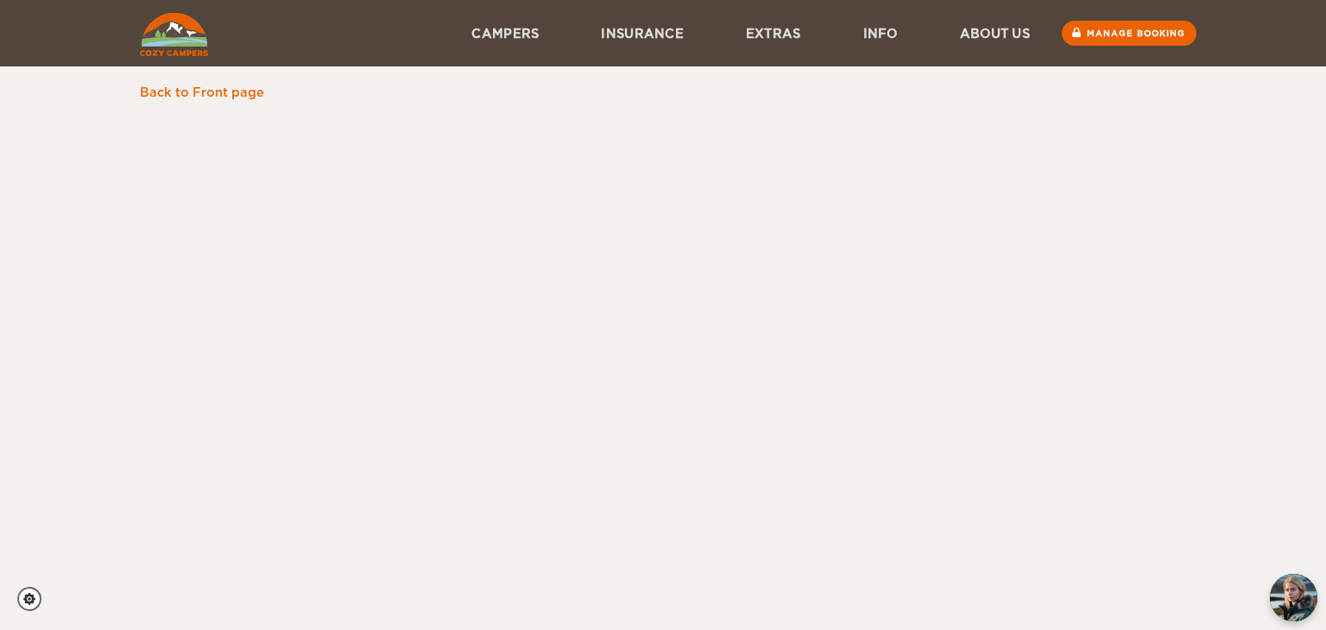
click at [63, 181] on div "Skip to content Menu Campers Premium 4×4 Iceland Campers Standard Campers Budge…" at bounding box center [663, 315] width 1326 height 630
click at [184, 89] on link "Back to Front page" at bounding box center [202, 92] width 124 height 14
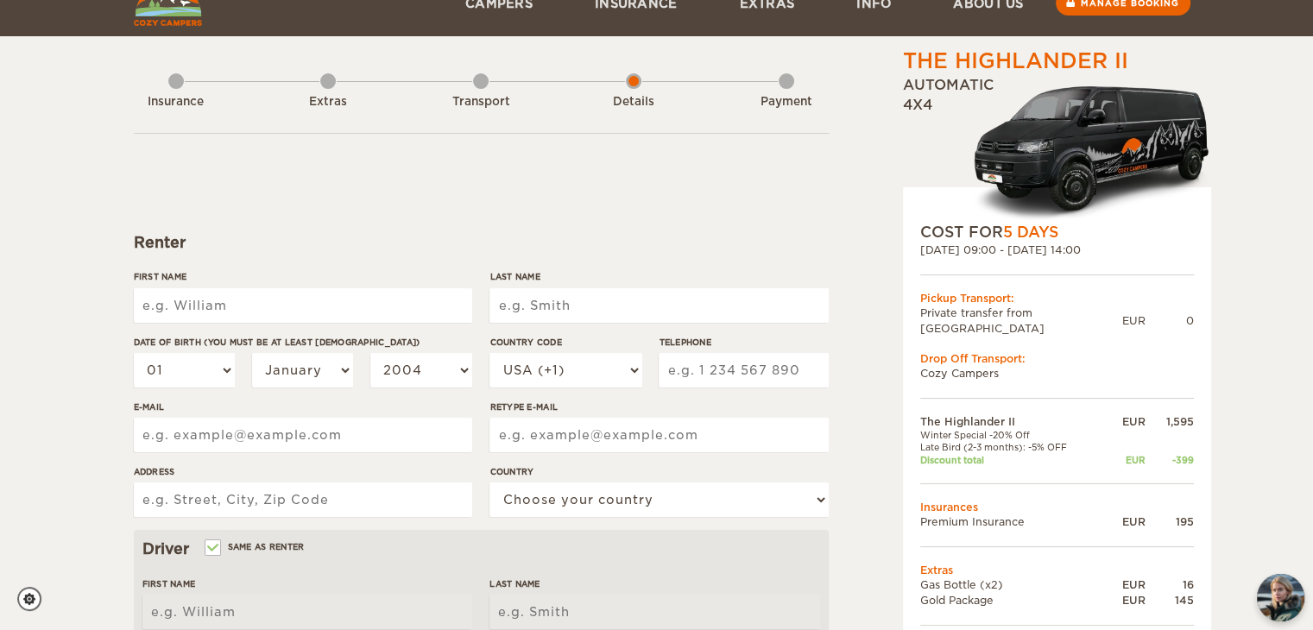
scroll to position [38, 0]
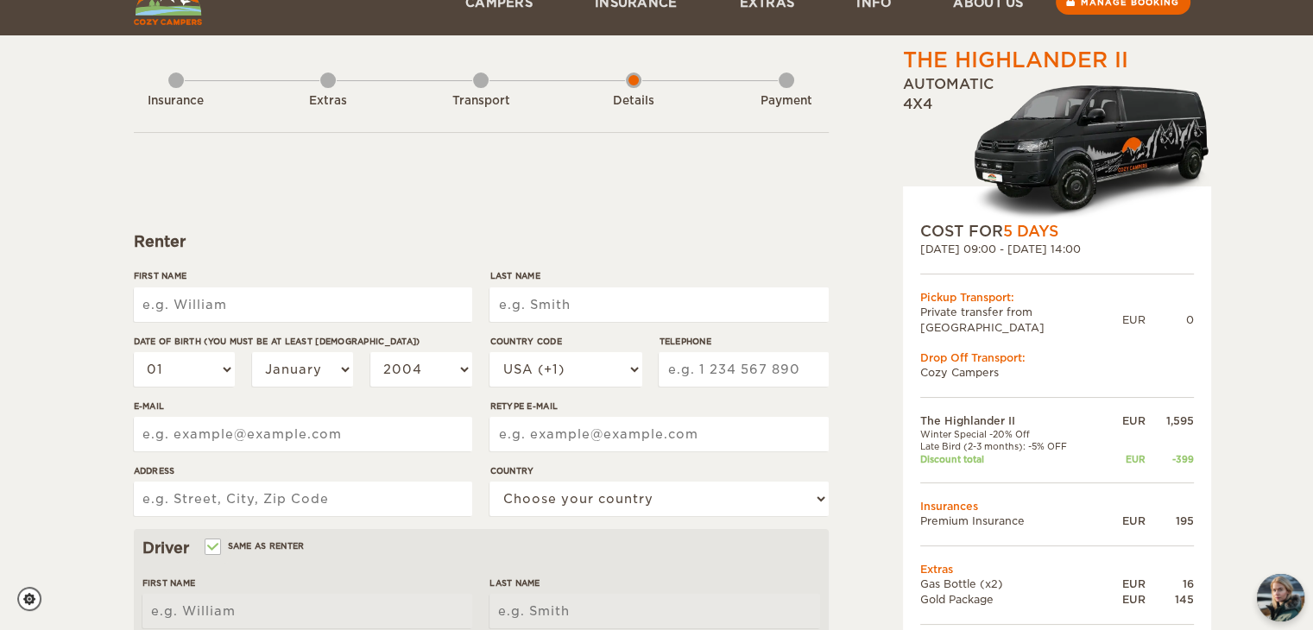
click at [419, 306] on input "First Name" at bounding box center [303, 304] width 338 height 35
type input "[PERSON_NAME]"
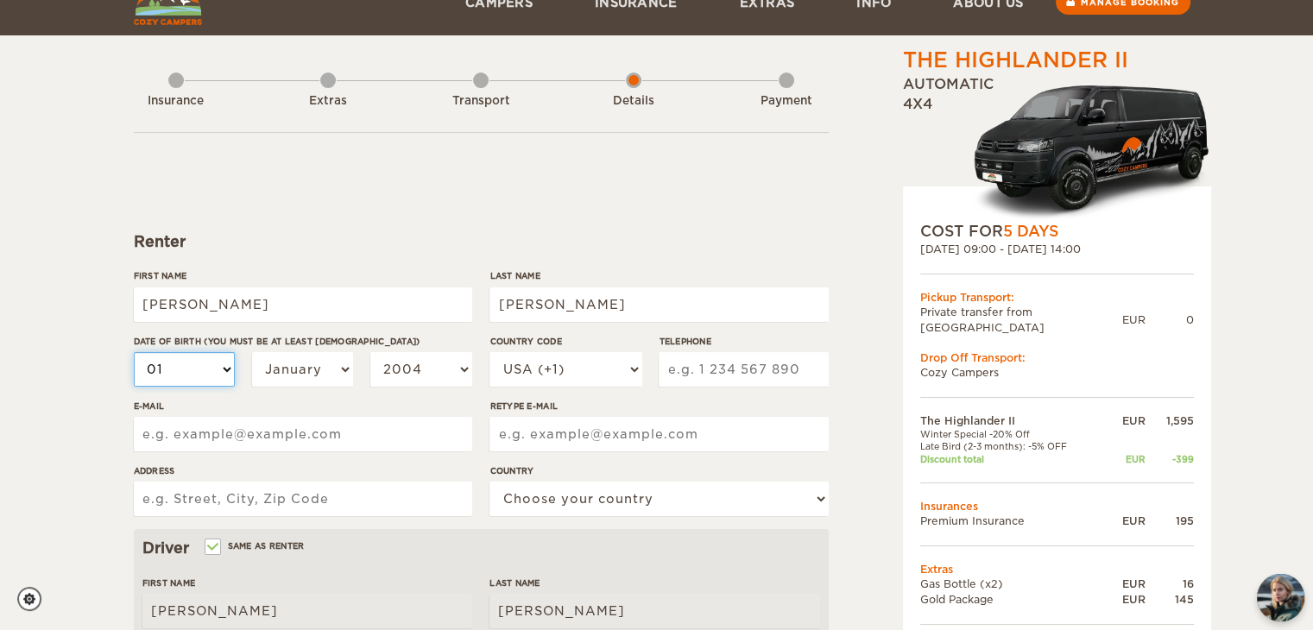
select select "20"
select select "21"
click at [315, 375] on select "January February March April May June July August September October November De…" at bounding box center [303, 369] width 102 height 35
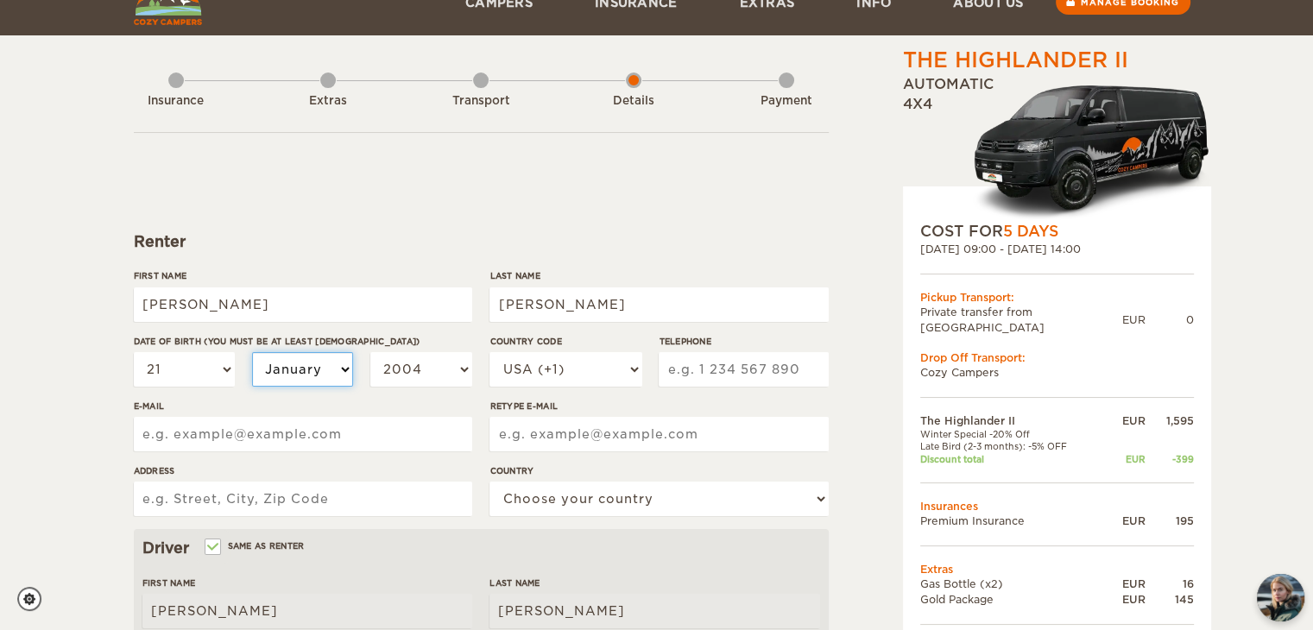
select select "10"
click at [252, 352] on select "January February March April May June July August September October November De…" at bounding box center [303, 369] width 102 height 35
select select "10"
click at [404, 376] on select "2004 2003 2002 2001 2000 1999 1998 1997 1996 1995 1994 1993 1992 1991 1990 1989…" at bounding box center [421, 369] width 102 height 35
select select "1999"
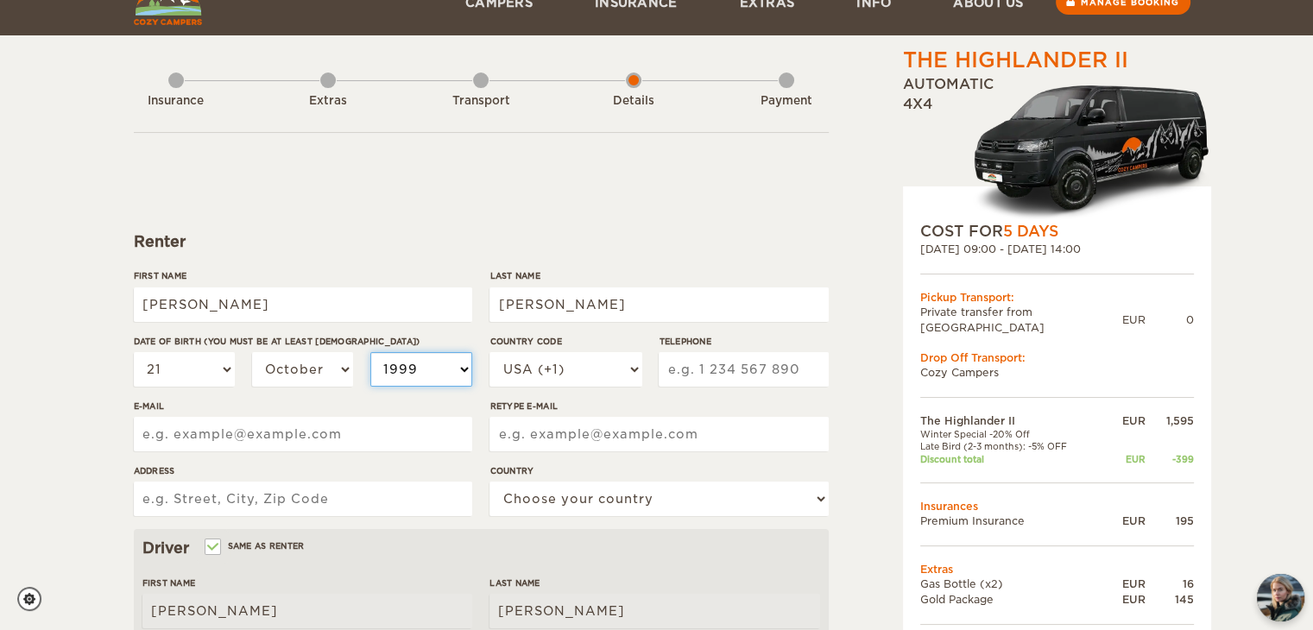
click at [370, 352] on select "2004 2003 2002 2001 2000 1999 1998 1997 1996 1995 1994 1993 1992 1991 1990 1989…" at bounding box center [421, 369] width 102 height 35
select select "1999"
click at [766, 350] on div "Telephone" at bounding box center [742, 367] width 169 height 65
click at [724, 359] on input "Telephone" at bounding box center [742, 369] width 169 height 35
type input "8643988724"
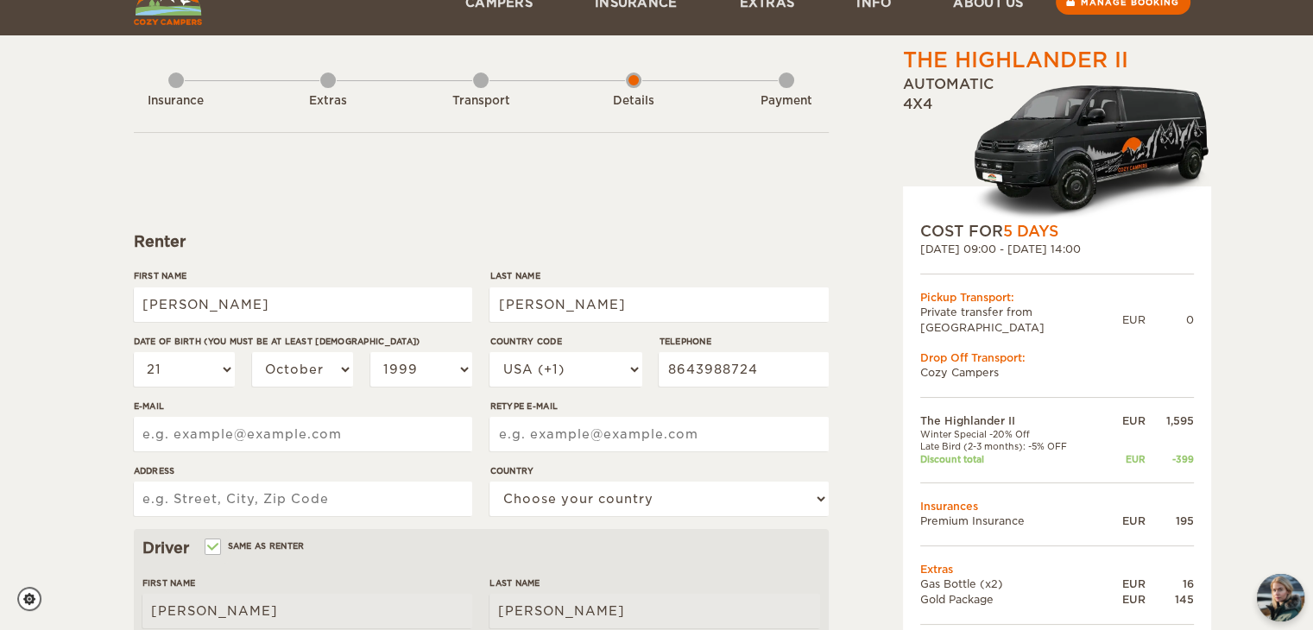
click at [435, 442] on input "E-mail" at bounding box center [303, 434] width 338 height 35
type input "jasmine.d.trinh@gmail.com"
type input "140 Black Duck Ln"
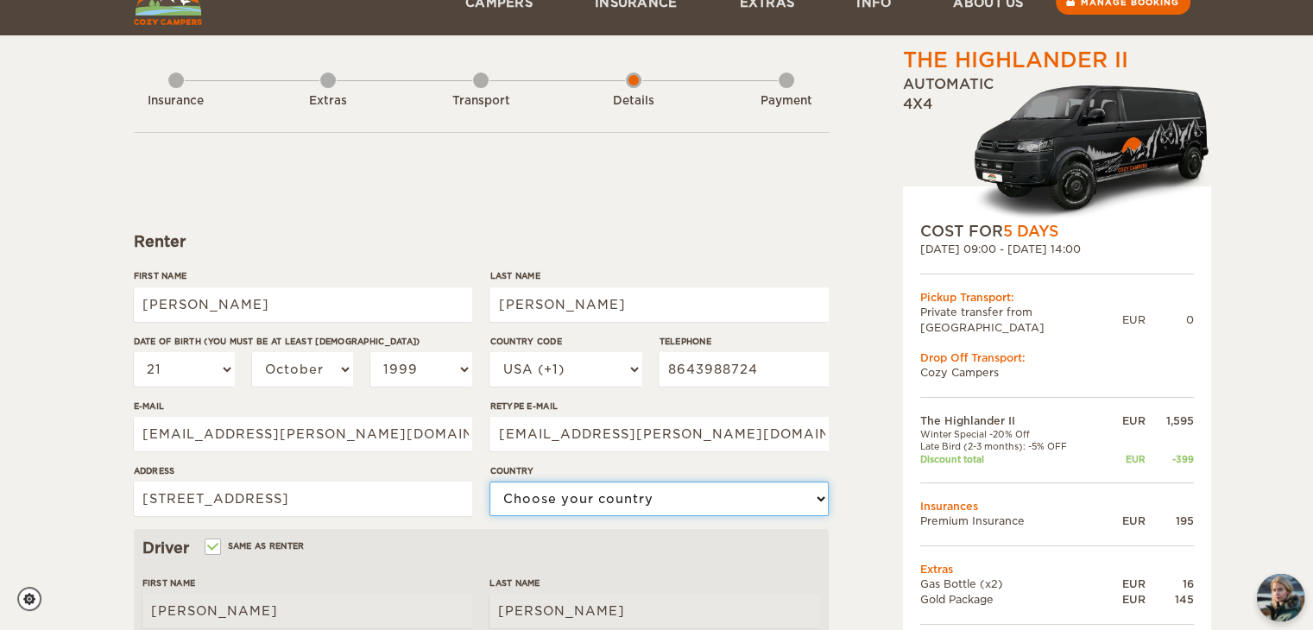
select select "222"
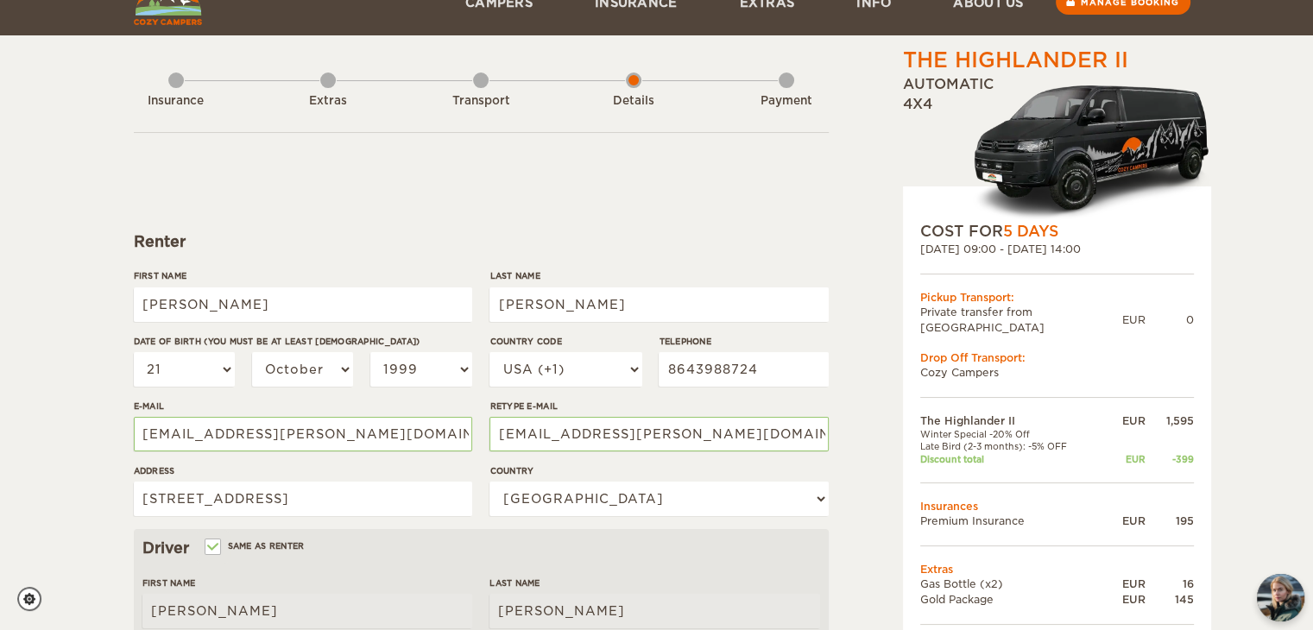
click at [79, 474] on div "The Highlander II Expand Collapse Total 1,552 EUR Automatic 4x4 COST FOR 5 Days…" at bounding box center [656, 523] width 1313 height 1122
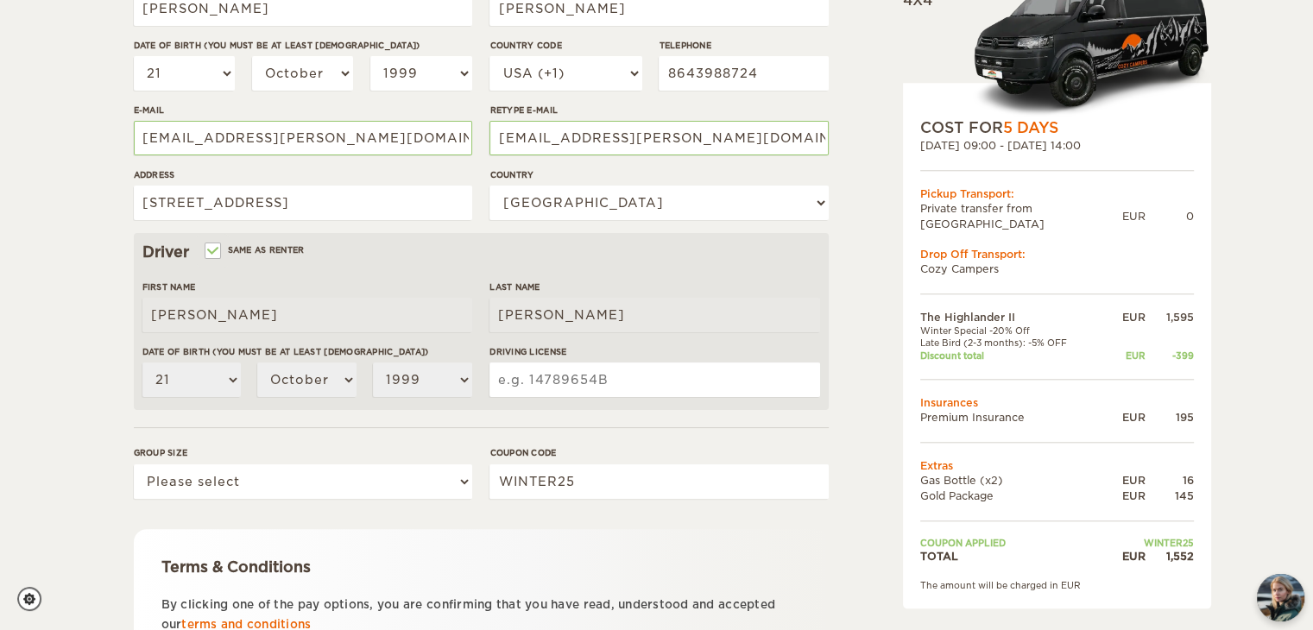
scroll to position [335, 0]
click at [242, 244] on label "Same as renter" at bounding box center [255, 249] width 98 height 16
click at [217, 246] on input "Same as renter" at bounding box center [211, 251] width 11 height 11
checkbox input "false"
select select
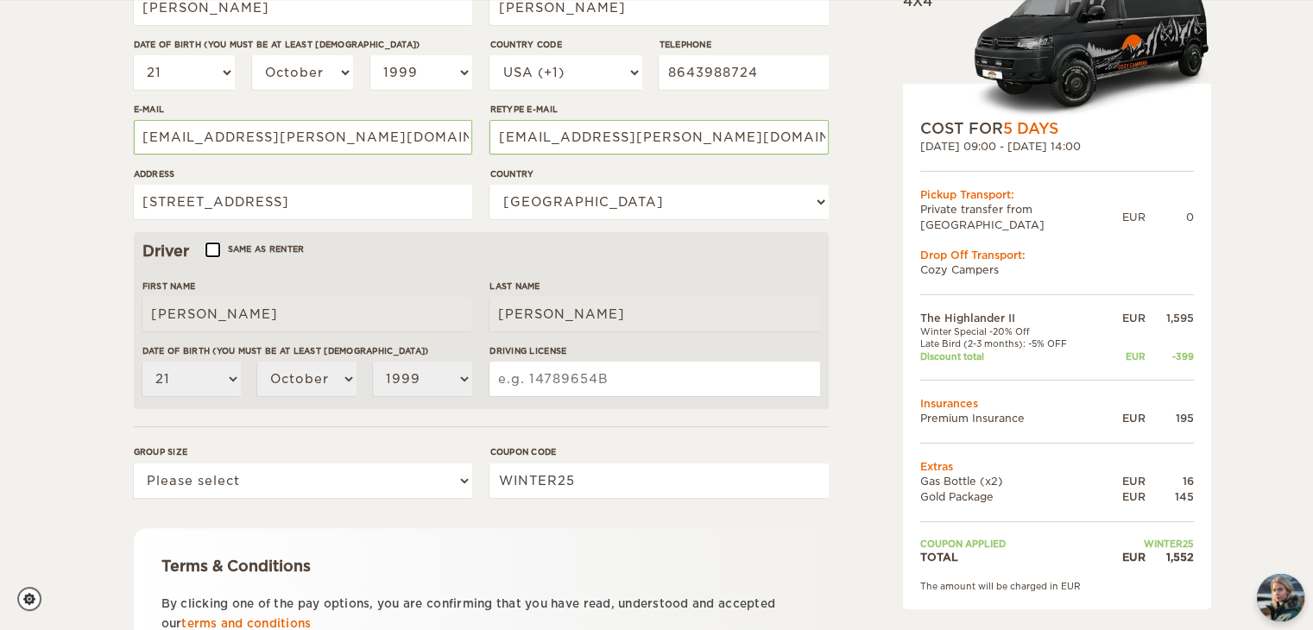
select select
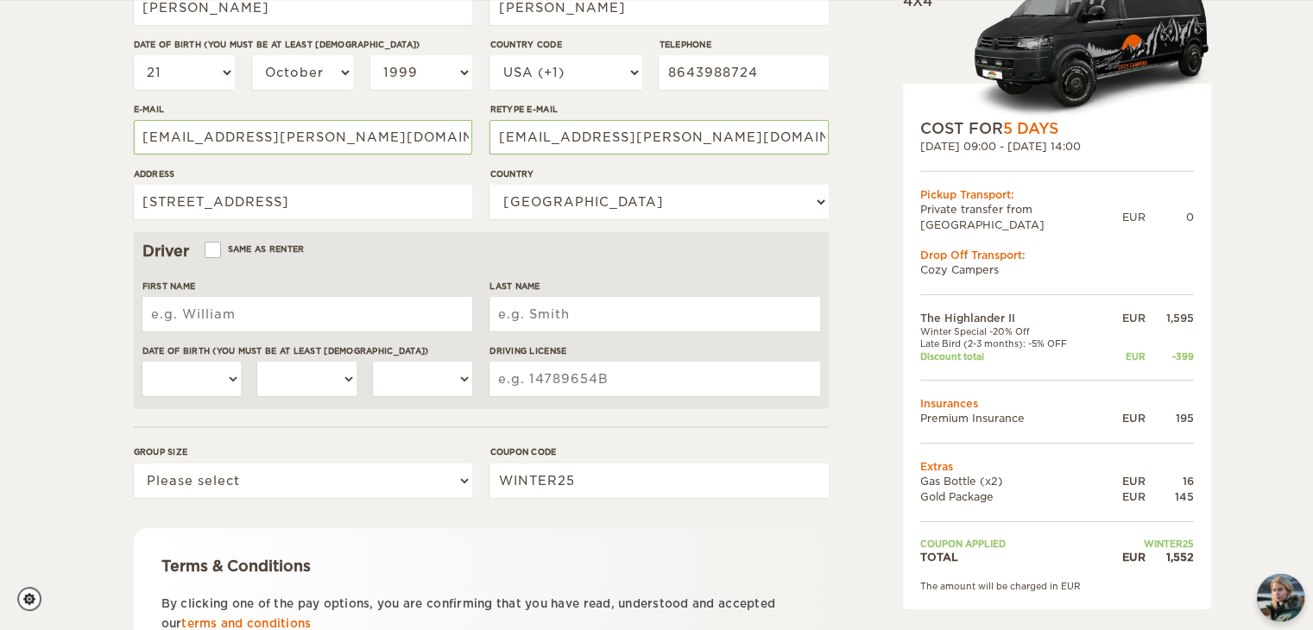
click at [217, 330] on input "First Name" at bounding box center [307, 314] width 330 height 35
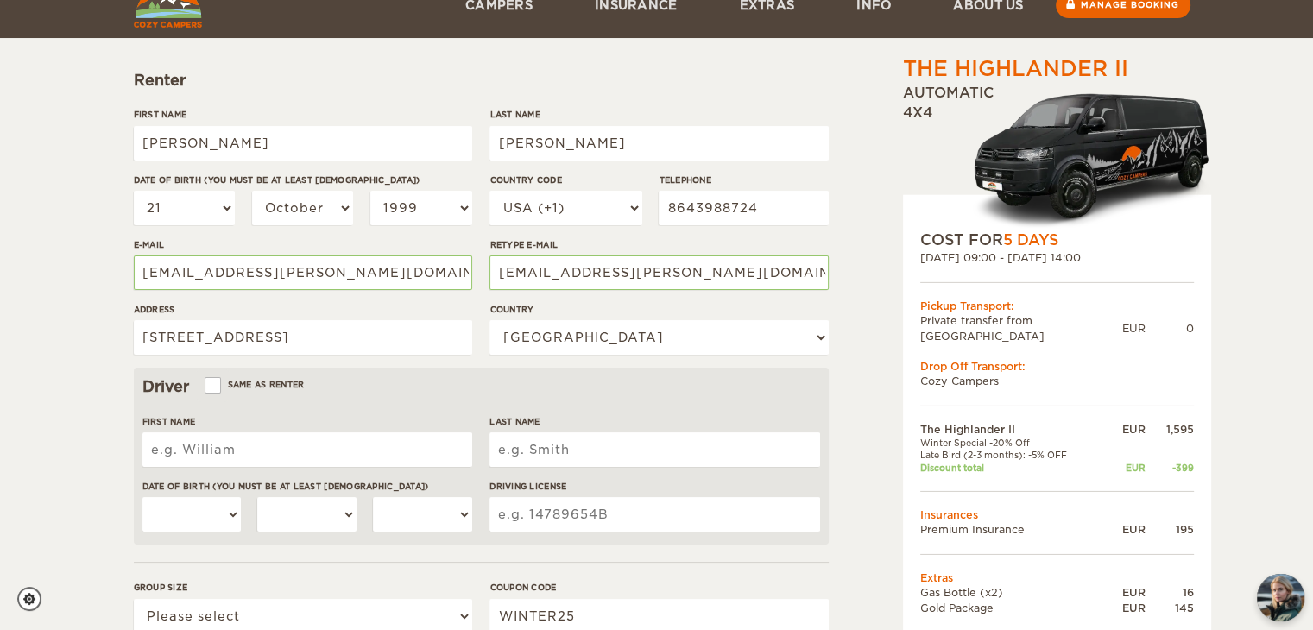
scroll to position [283, 0]
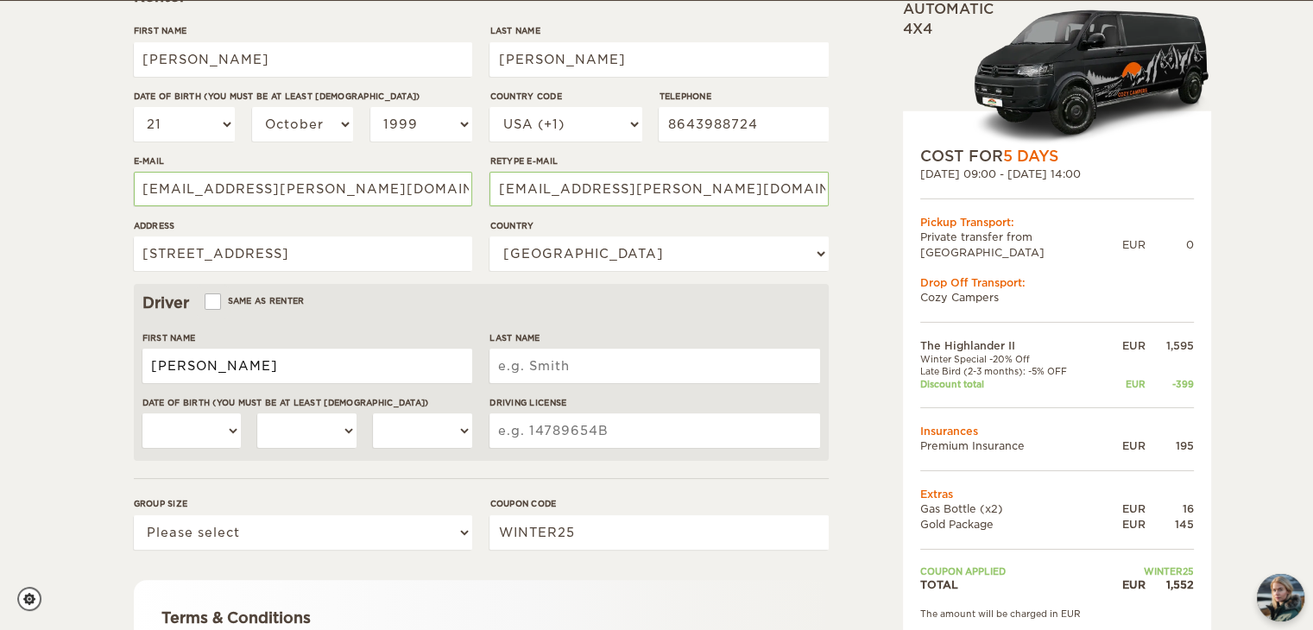
type input "John"
type input "Piccinic"
click at [174, 432] on select "01 02 03 04 05 06 07 08 09 10 11 12 13 14 15 16 17 18 19 20 21 22 23 24 25 26 2…" at bounding box center [191, 430] width 99 height 35
select select "04"
click at [142, 413] on select "01 02 03 04 05 06 07 08 09 10 11 12 13 14 15 16 17 18 19 20 21 22 23 24 25 26 2…" at bounding box center [191, 430] width 99 height 35
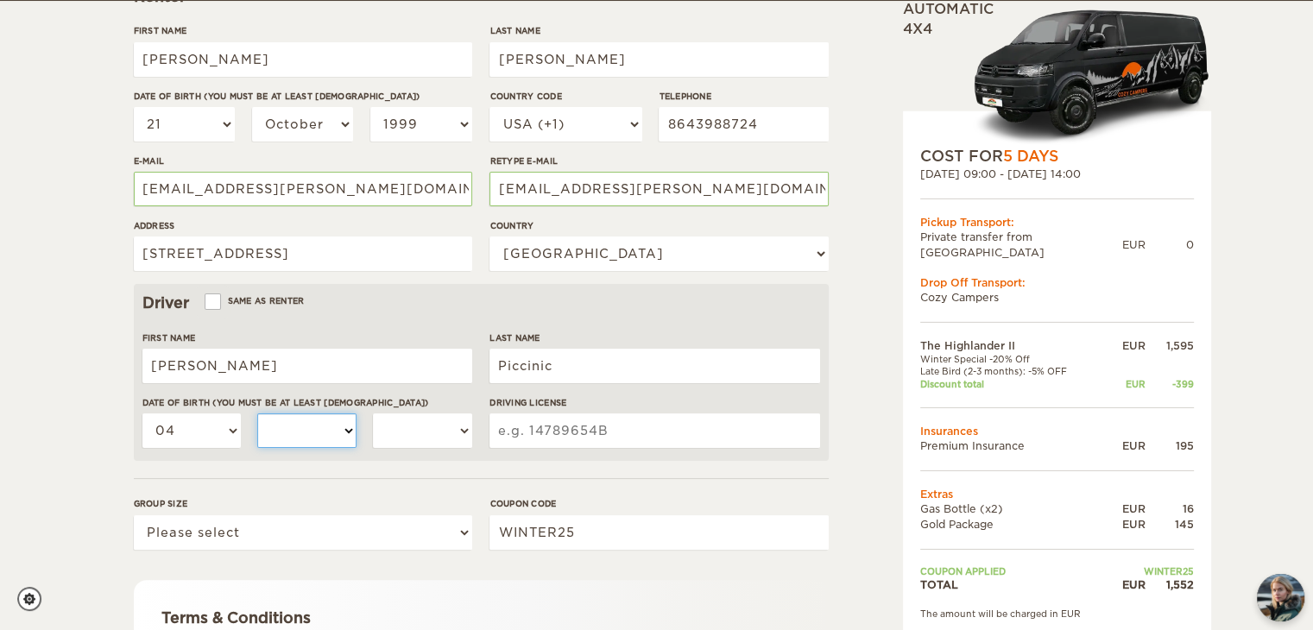
click at [324, 429] on select "January February March April May June July August September October November De…" at bounding box center [306, 430] width 99 height 35
select select "11"
click at [257, 413] on select "January February March April May June July August September October November De…" at bounding box center [306, 430] width 99 height 35
click at [412, 441] on select "2004 2003 2002 2001 2000 1999 1998 1997 1996 1995 1994 1993 1992 1991 1990 1989…" at bounding box center [422, 430] width 99 height 35
select select "1999"
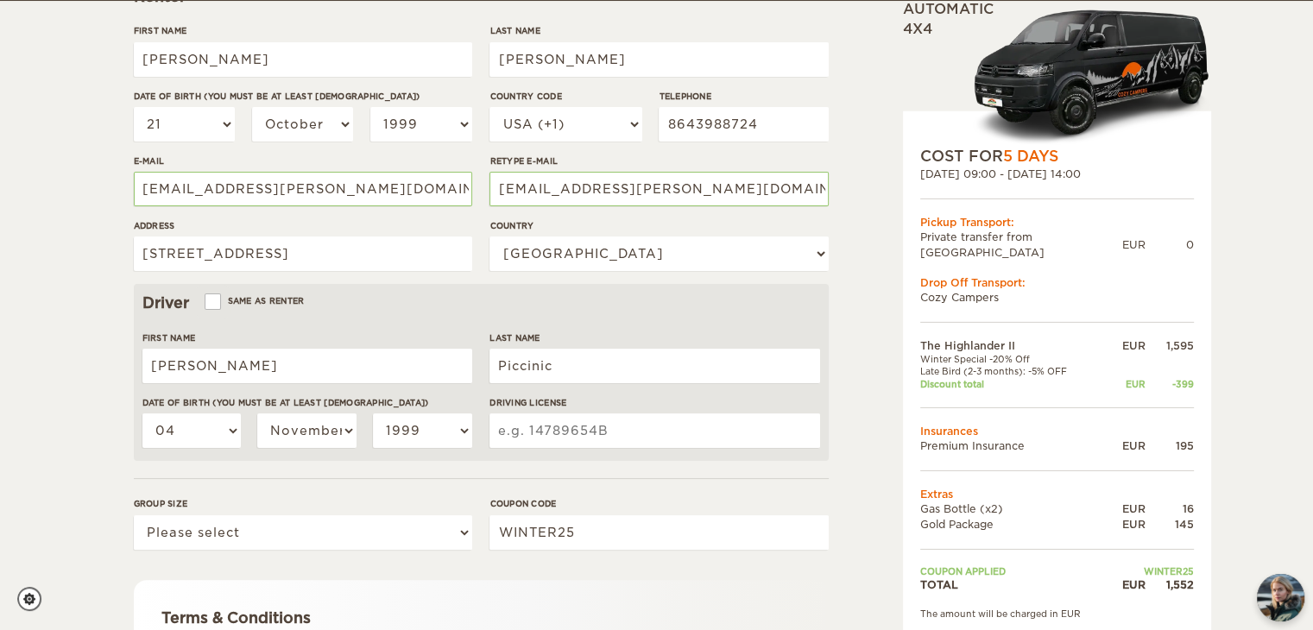
click at [526, 439] on input "Driving License" at bounding box center [654, 430] width 330 height 35
click at [406, 529] on select "Please select 1 2" at bounding box center [303, 532] width 338 height 35
select select "2"
click at [134, 515] on select "Please select 1 2" at bounding box center [303, 532] width 338 height 35
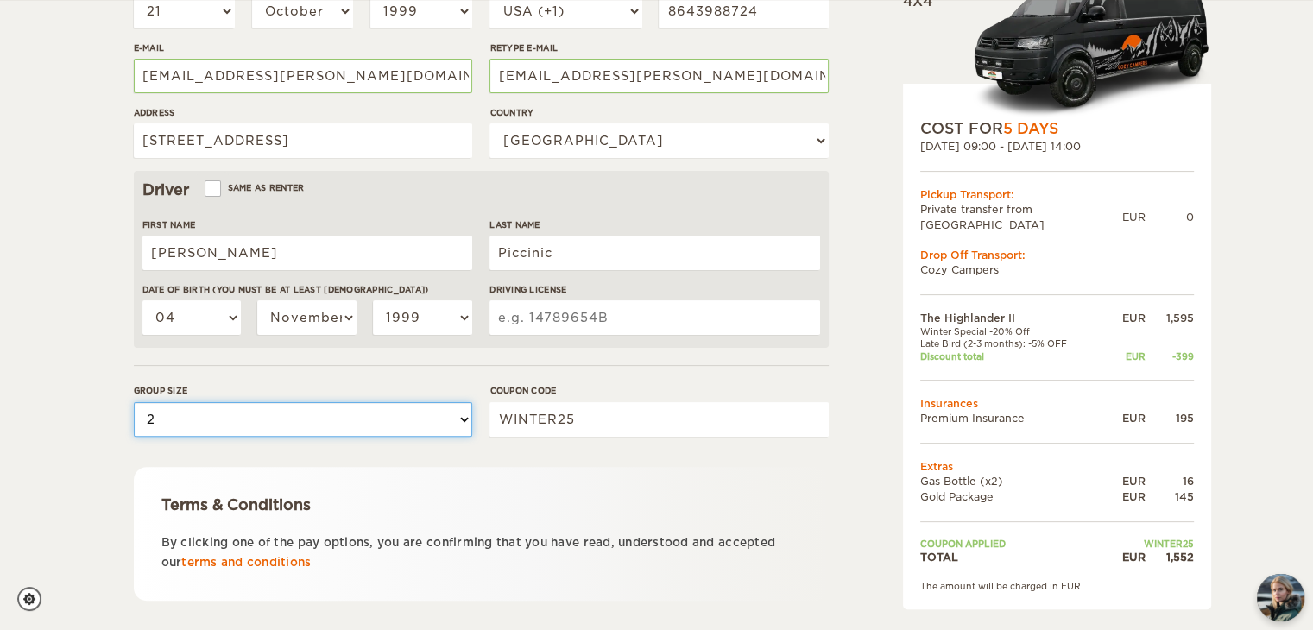
scroll to position [397, 0]
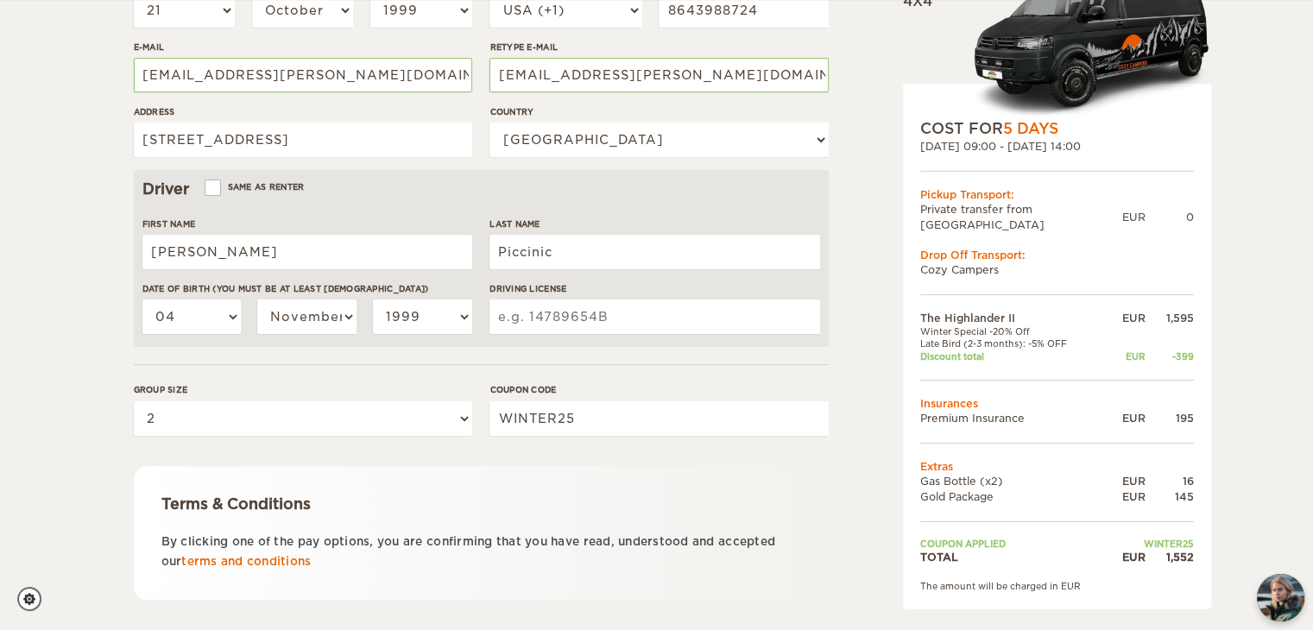
click at [869, 522] on div "The Highlander II Expand Collapse Total 1,552 EUR Automatic 4x4 COST FOR 5 Days…" at bounding box center [1013, 197] width 334 height 1021
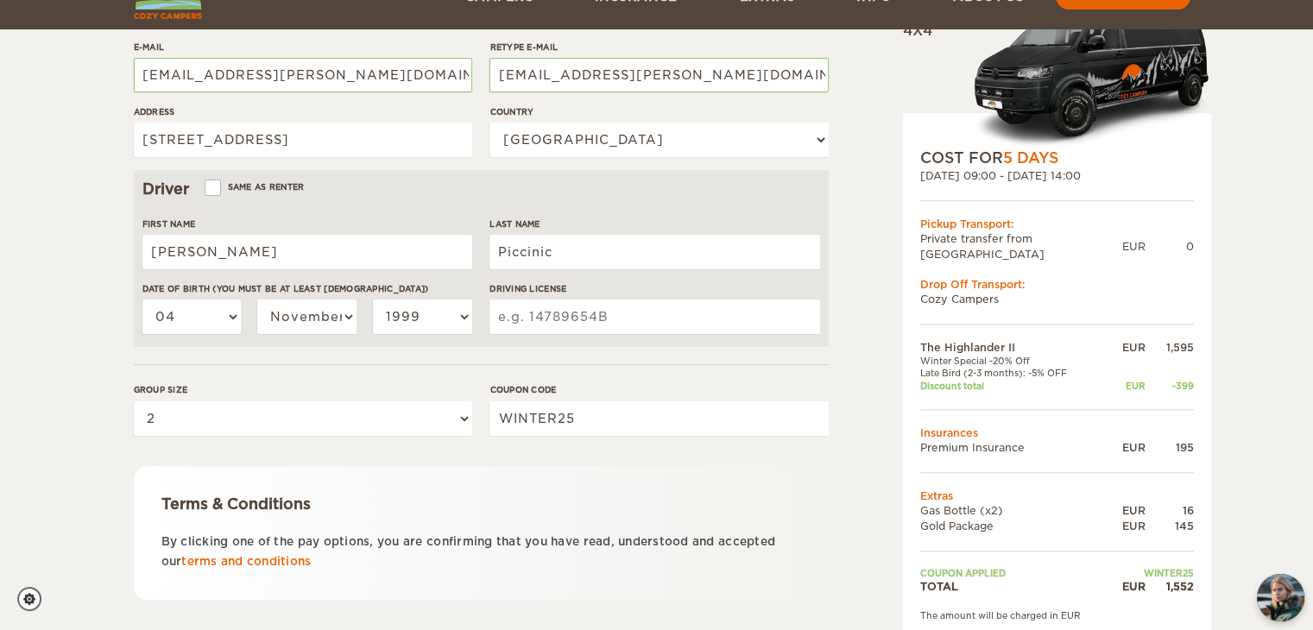
scroll to position [492, 0]
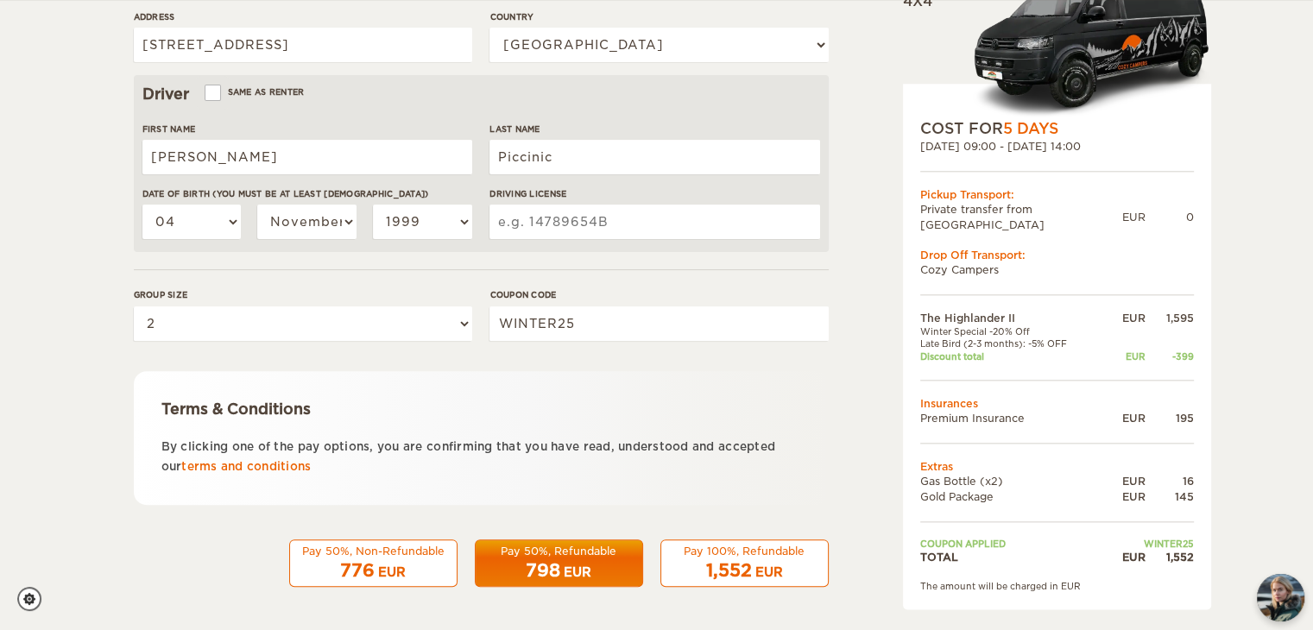
click at [868, 222] on div "The Highlander II Expand Collapse Total 1,552 EUR Automatic 4x4 COST FOR 5 Days…" at bounding box center [1013, 102] width 334 height 1021
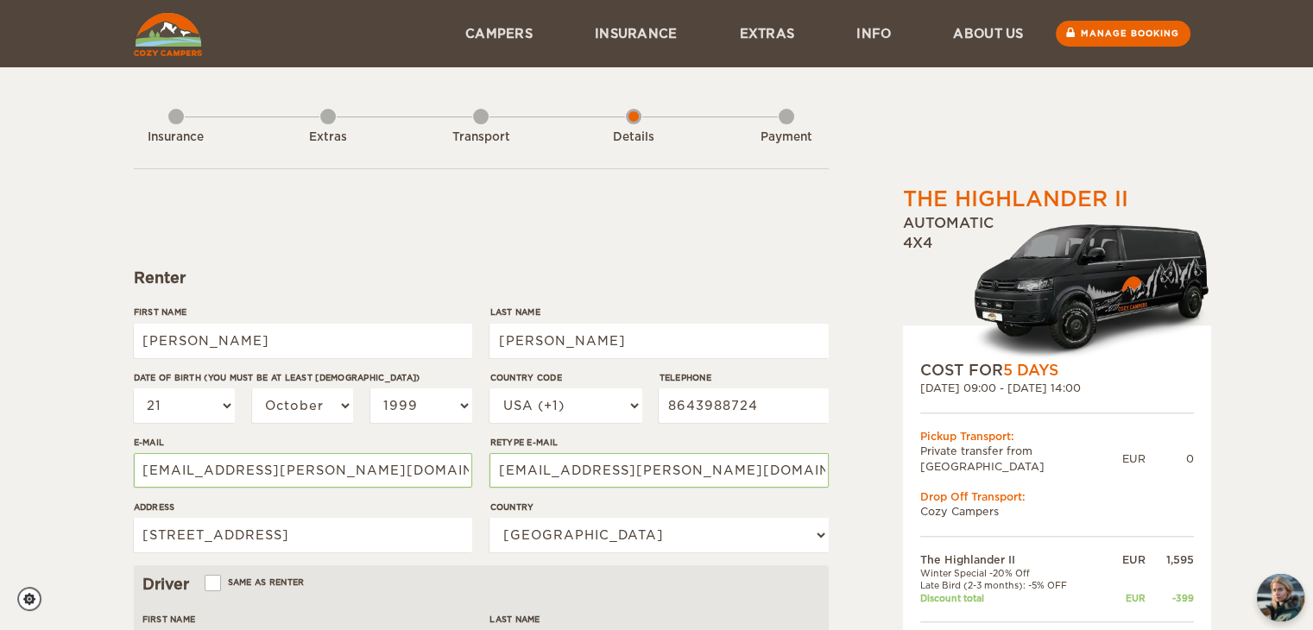
scroll to position [0, 0]
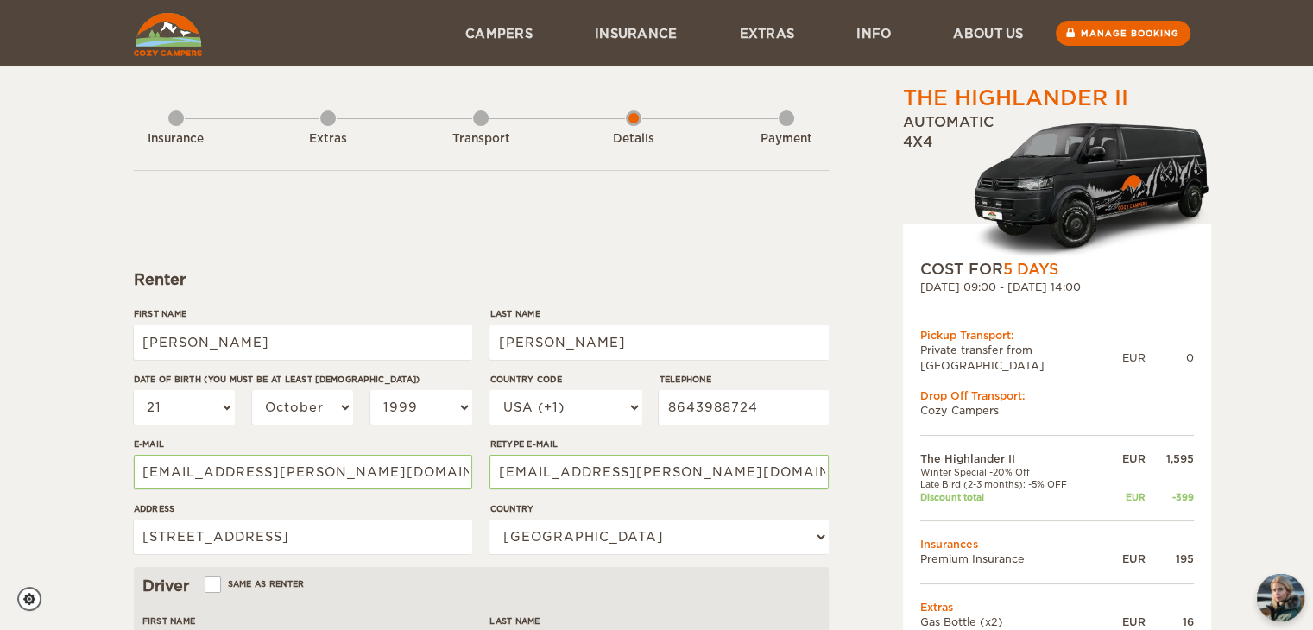
click at [501, 137] on div "Transport" at bounding box center [480, 139] width 95 height 16
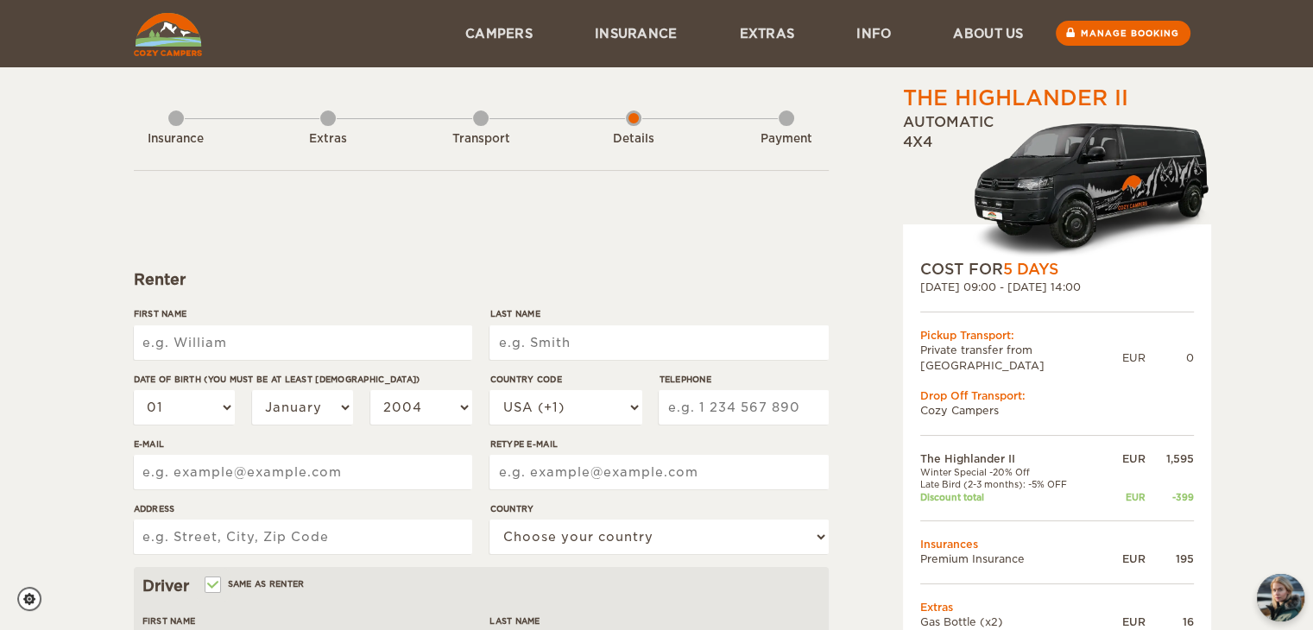
click at [411, 346] on input "First Name" at bounding box center [303, 342] width 338 height 35
type input "[PERSON_NAME]"
type input "8643988724"
type input "[EMAIL_ADDRESS][PERSON_NAME][DOMAIN_NAME]"
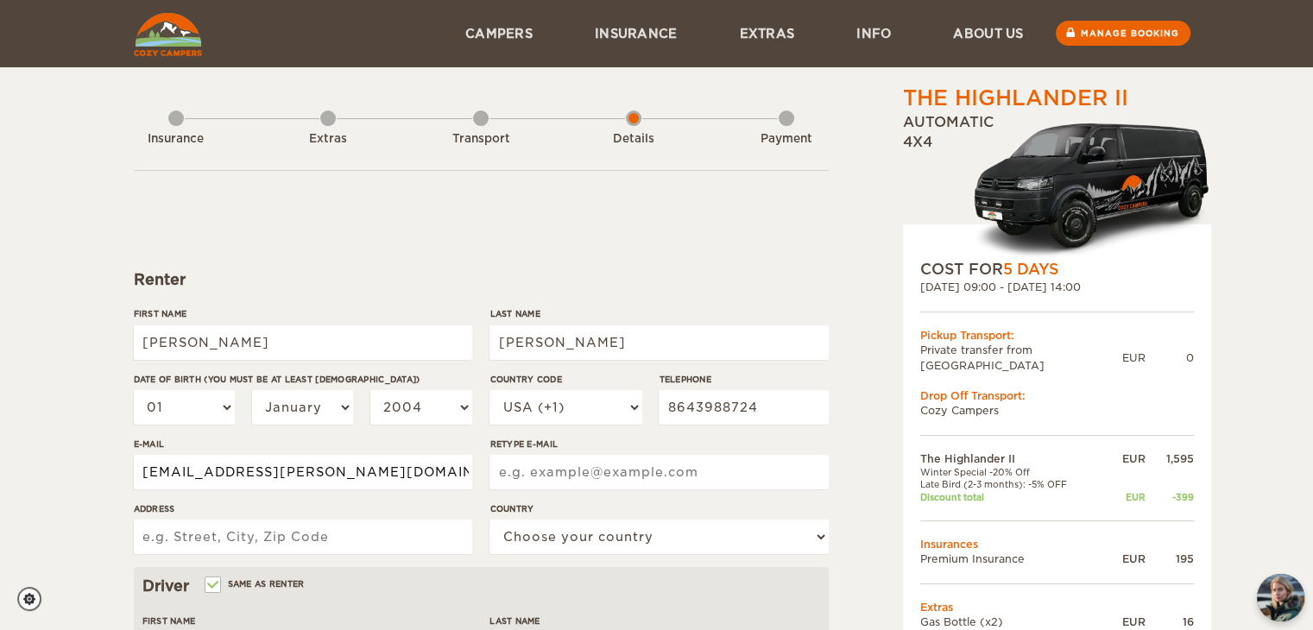
type input "jasmine.d.trinh@gmail.com"
type input "140 Black Duck Ln"
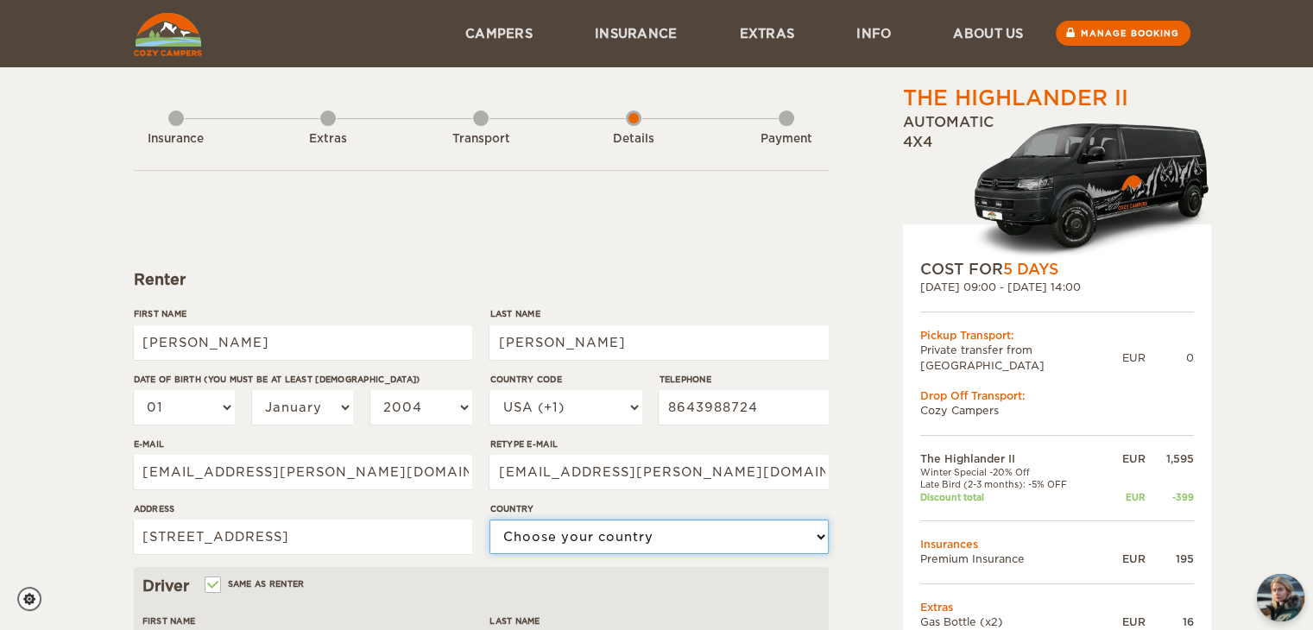
select select "222"
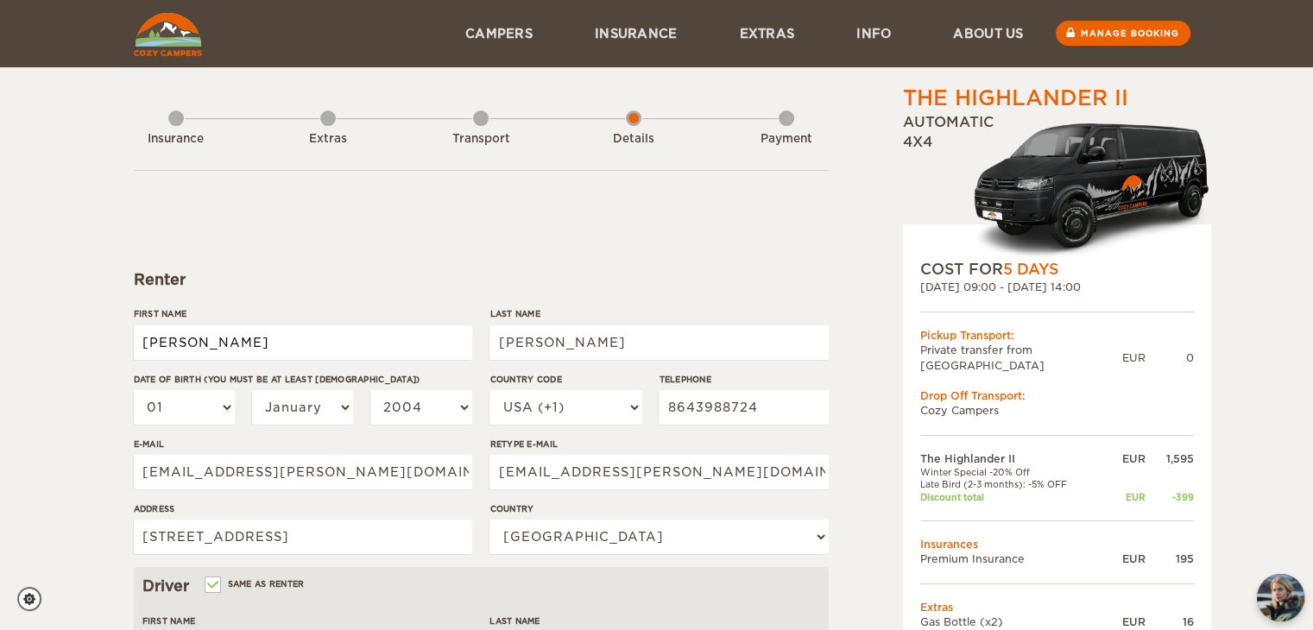
type input "[PERSON_NAME]"
type input "Trinh"
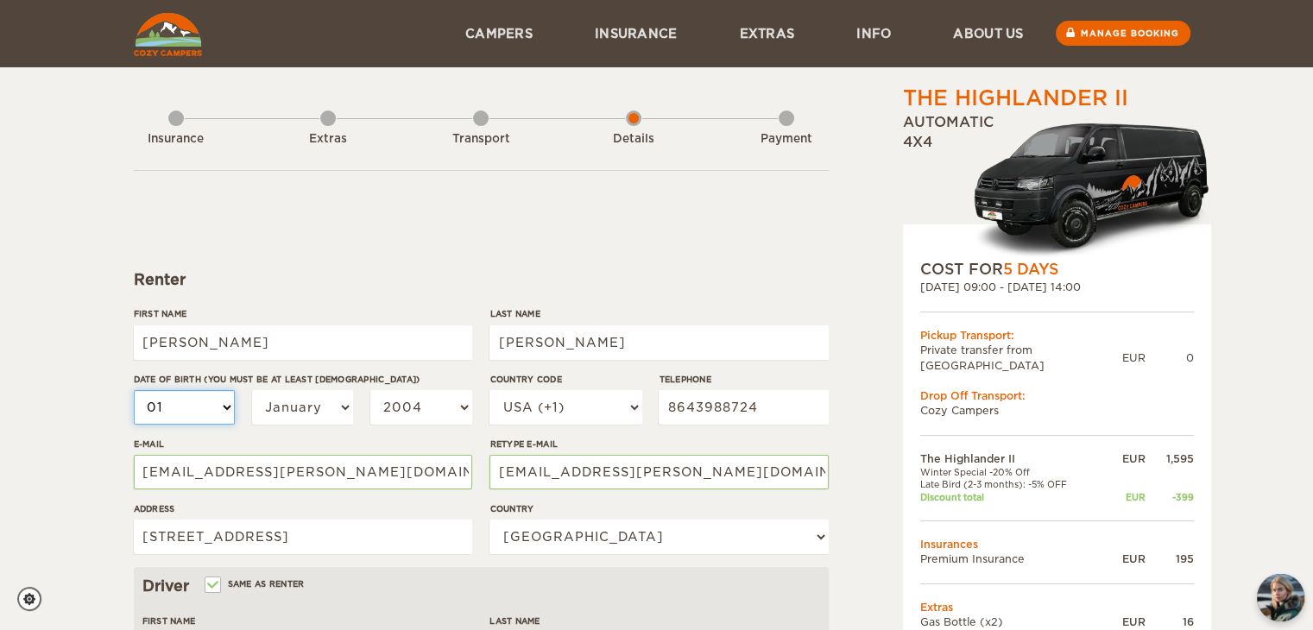
click at [226, 408] on select "01 02 03 04 05 06 07 08 09 10 11 12 13 14 15 16 17 18 19 20 21 22 23 24 25 26 2…" at bounding box center [185, 407] width 102 height 35
select select "21"
click at [134, 390] on select "01 02 03 04 05 06 07 08 09 10 11 12 13 14 15 16 17 18 19 20 21 22 23 24 25 26 2…" at bounding box center [185, 407] width 102 height 35
select select "21"
click at [285, 401] on select "January February March April May June July August September October November De…" at bounding box center [303, 407] width 102 height 35
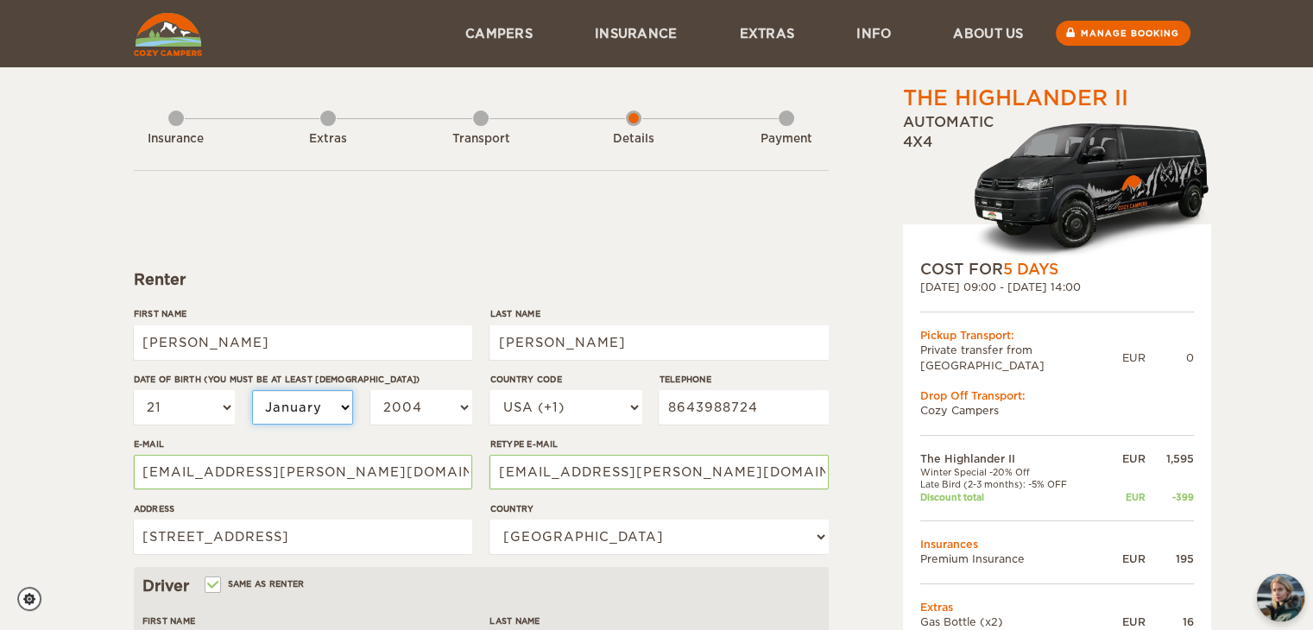
select select "10"
click at [252, 390] on select "January February March April May June July August September October November De…" at bounding box center [303, 407] width 102 height 35
select select "10"
click at [400, 400] on select "2004 2003 2002 2001 2000 1999 1998 1997 1996 1995 1994 1993 1992 1991 1990 1989…" at bounding box center [421, 407] width 102 height 35
select select "1999"
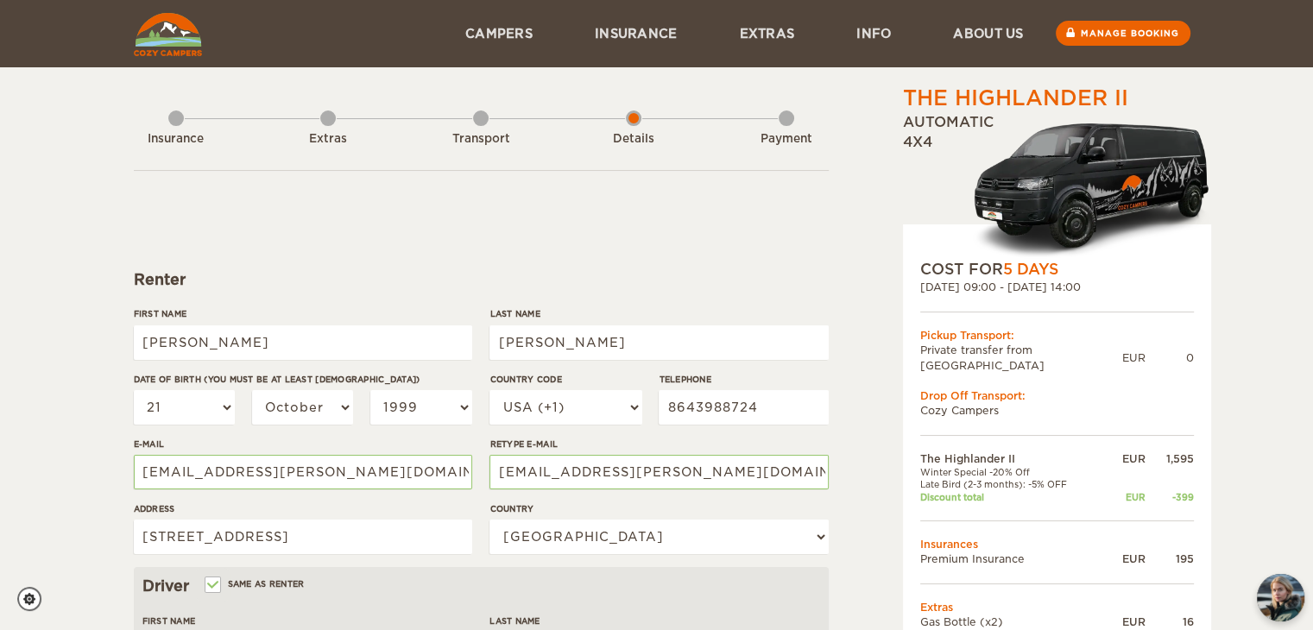
select select "1999"
click at [803, 205] on form "Renter First Name Jasmine Last Name Trinh Date of birth (You must be at least 2…" at bounding box center [481, 624] width 695 height 909
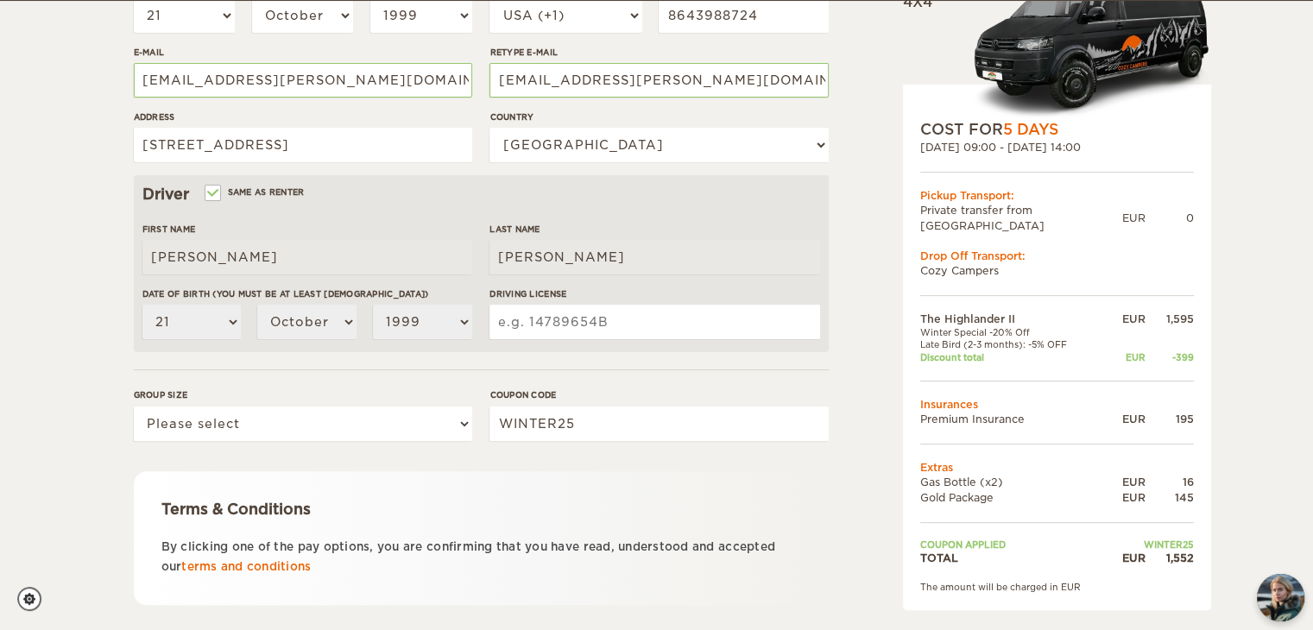
scroll to position [393, 0]
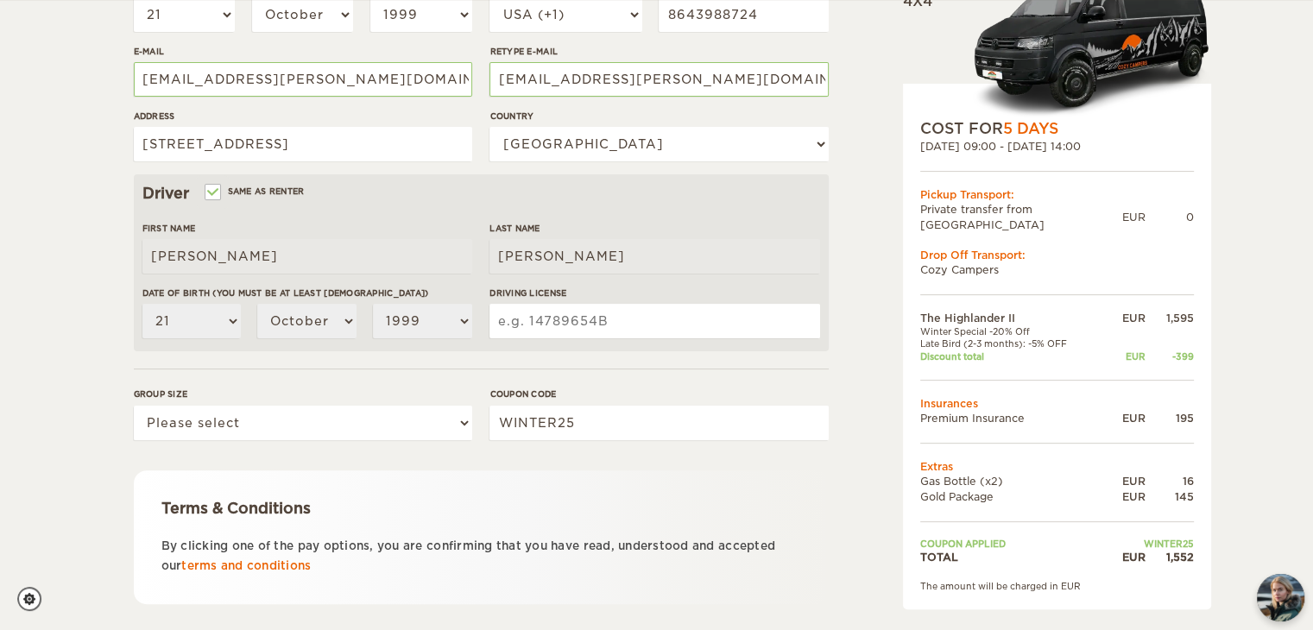
click at [273, 191] on label "Same as renter" at bounding box center [255, 191] width 98 height 16
click at [217, 191] on input "Same as renter" at bounding box center [211, 193] width 11 height 11
checkbox input "false"
select select
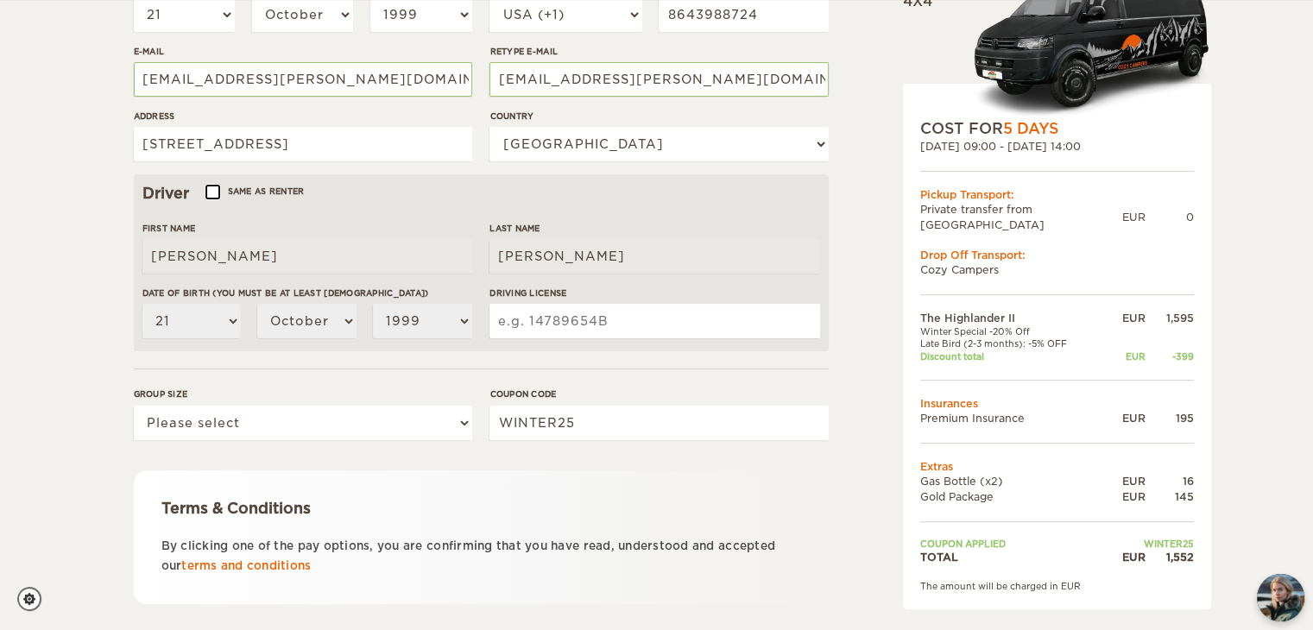
select select
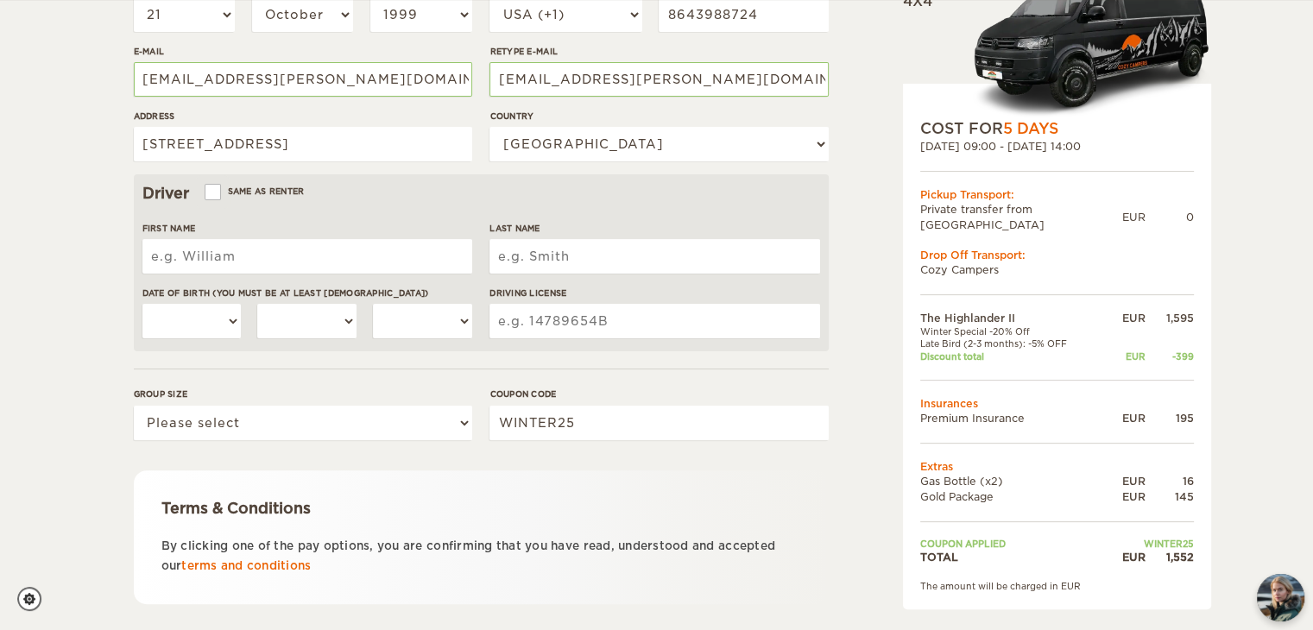
click at [239, 257] on input "First Name" at bounding box center [307, 256] width 330 height 35
type input "John"
type input "Piccinic"
click at [217, 327] on select "01 02 03 04 05 06 07 08 09 10 11 12 13 14 15 16 17 18 19 20 21 22 23 24 25 26 2…" at bounding box center [191, 321] width 99 height 35
select select "04"
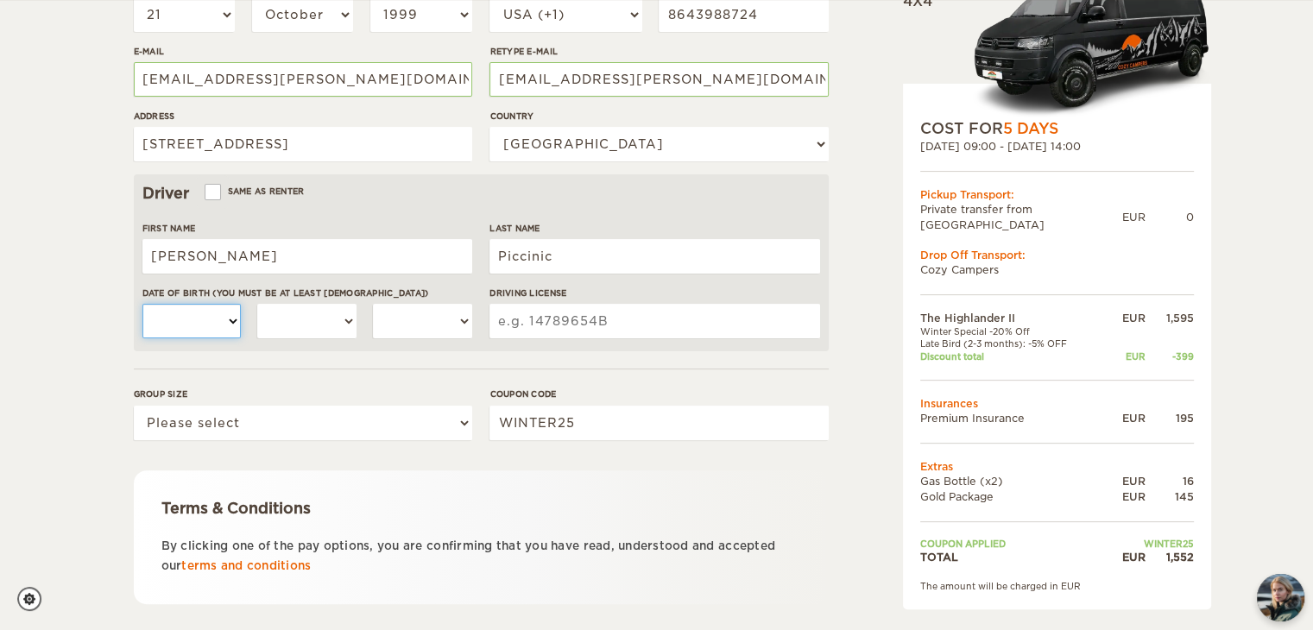
click at [142, 304] on select "01 02 03 04 05 06 07 08 09 10 11 12 13 14 15 16 17 18 19 20 21 22 23 24 25 26 2…" at bounding box center [191, 321] width 99 height 35
click at [295, 329] on select "January February March April May June July August September October November De…" at bounding box center [306, 321] width 99 height 35
select select "11"
click at [436, 325] on select "2004 2003 2002 2001 2000 1999 1998 1997 1996 1995 1994 1993 1992 1991 1990 1989…" at bounding box center [422, 321] width 99 height 35
select select "1999"
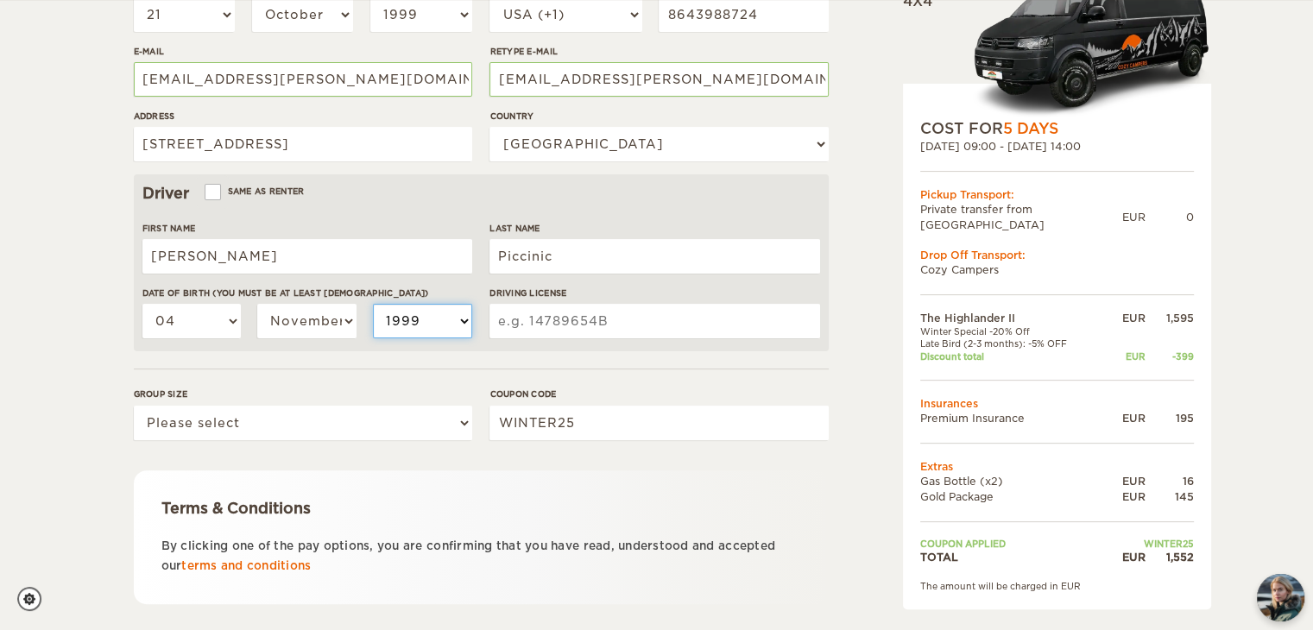
click at [373, 304] on select "2004 2003 2002 2001 2000 1999 1998 1997 1996 1995 1994 1993 1992 1991 1990 1989…" at bounding box center [422, 321] width 99 height 35
click at [575, 321] on input "Driving License" at bounding box center [654, 321] width 330 height 35
click at [546, 314] on input "000042987473" at bounding box center [654, 321] width 330 height 35
click at [576, 317] on input "000042987473" at bounding box center [654, 321] width 330 height 35
type input "000042987473"
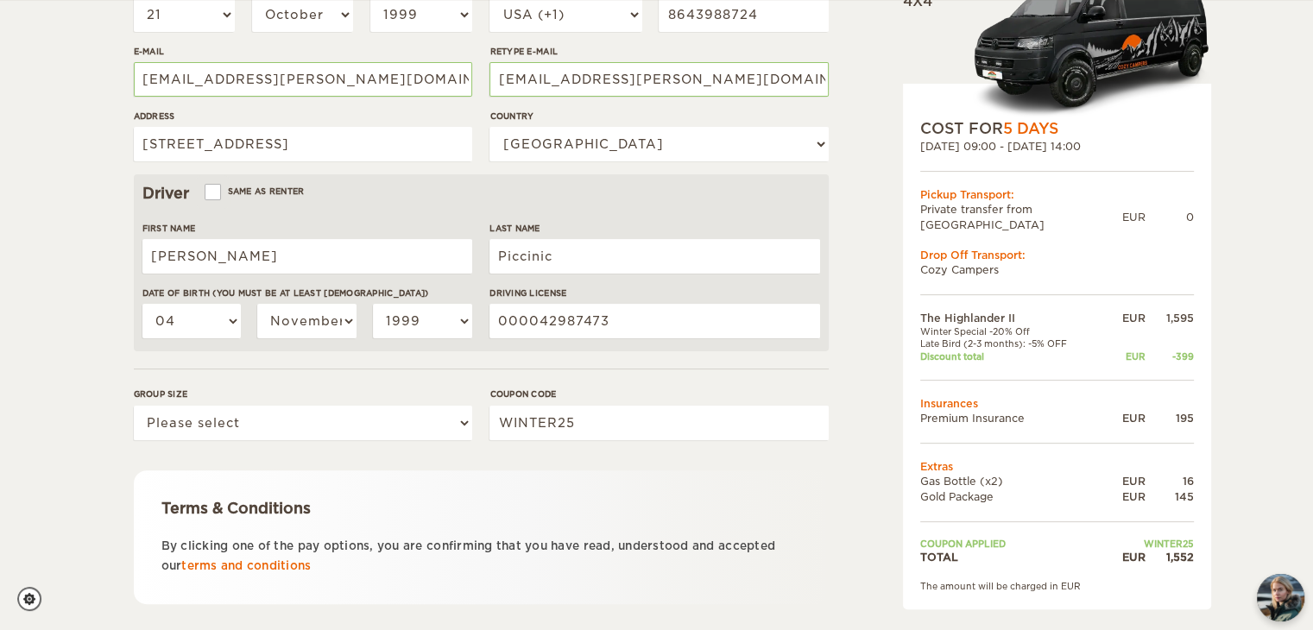
click at [91, 438] on div "The Highlander II Expand Collapse Total 1,552 EUR Automatic 4x4 COST FOR 5 Days…" at bounding box center [656, 168] width 1313 height 1122
click at [197, 425] on select "Please select 1 2" at bounding box center [303, 423] width 338 height 35
select select "2"
click at [134, 406] on select "Please select 1 2" at bounding box center [303, 423] width 338 height 35
click at [128, 502] on div "The Highlander II Expand Collapse Total 1,552 EUR Automatic 4x4 COST FOR 5 Days…" at bounding box center [656, 201] width 1067 height 1021
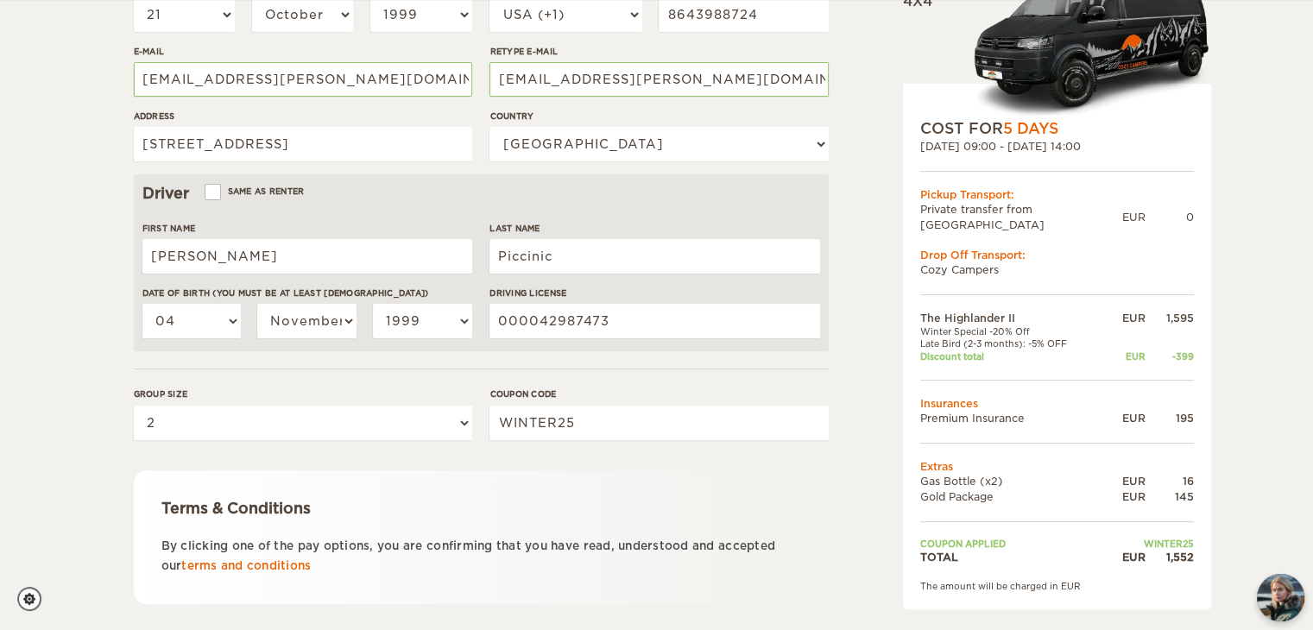
scroll to position [492, 0]
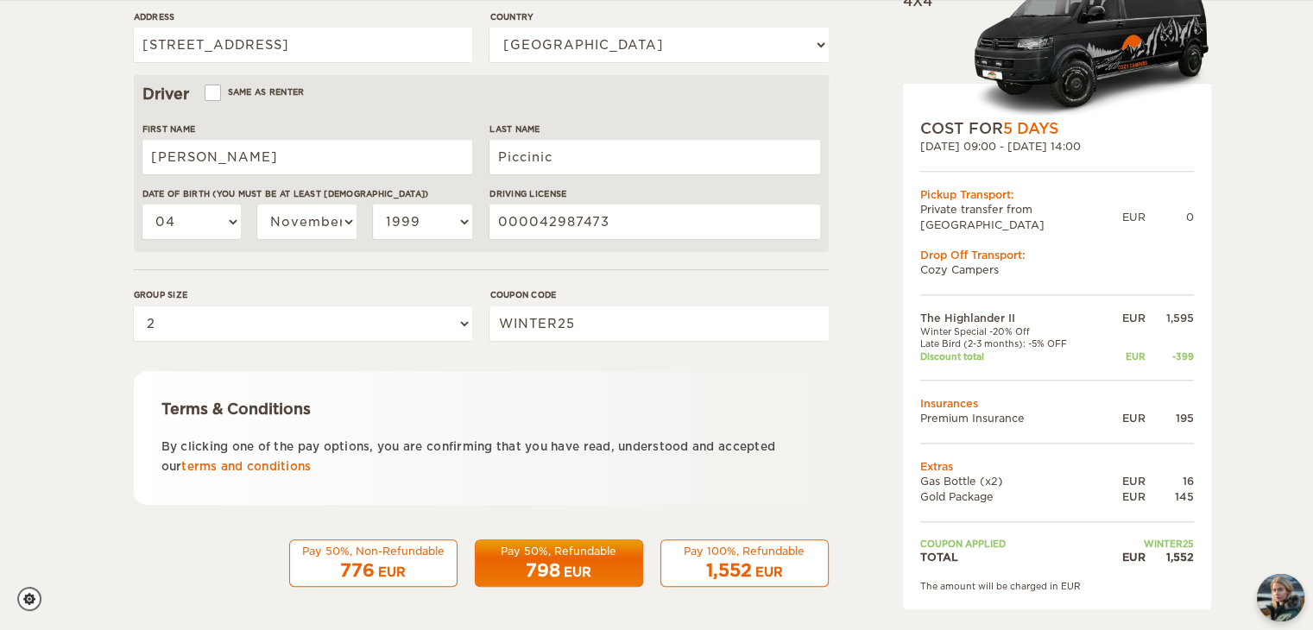
click at [614, 513] on form "Renter First Name Jasmine Last Name Trinh Date of birth (You must be at least 2…" at bounding box center [481, 132] width 695 height 909
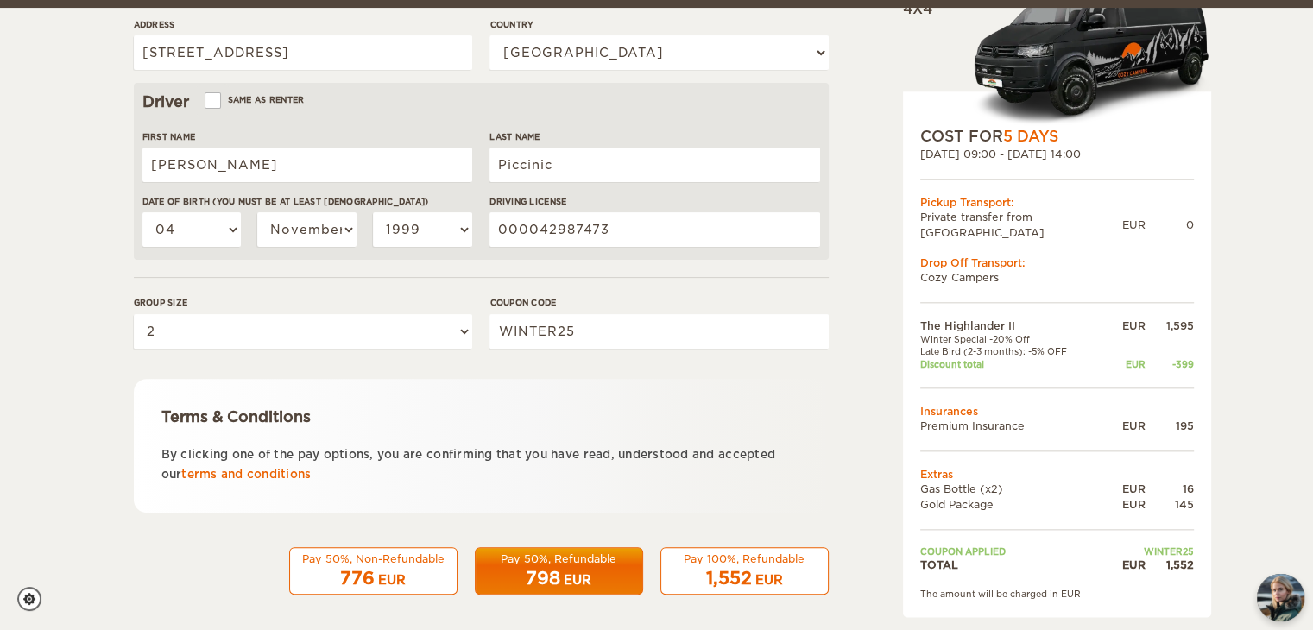
scroll to position [481, 0]
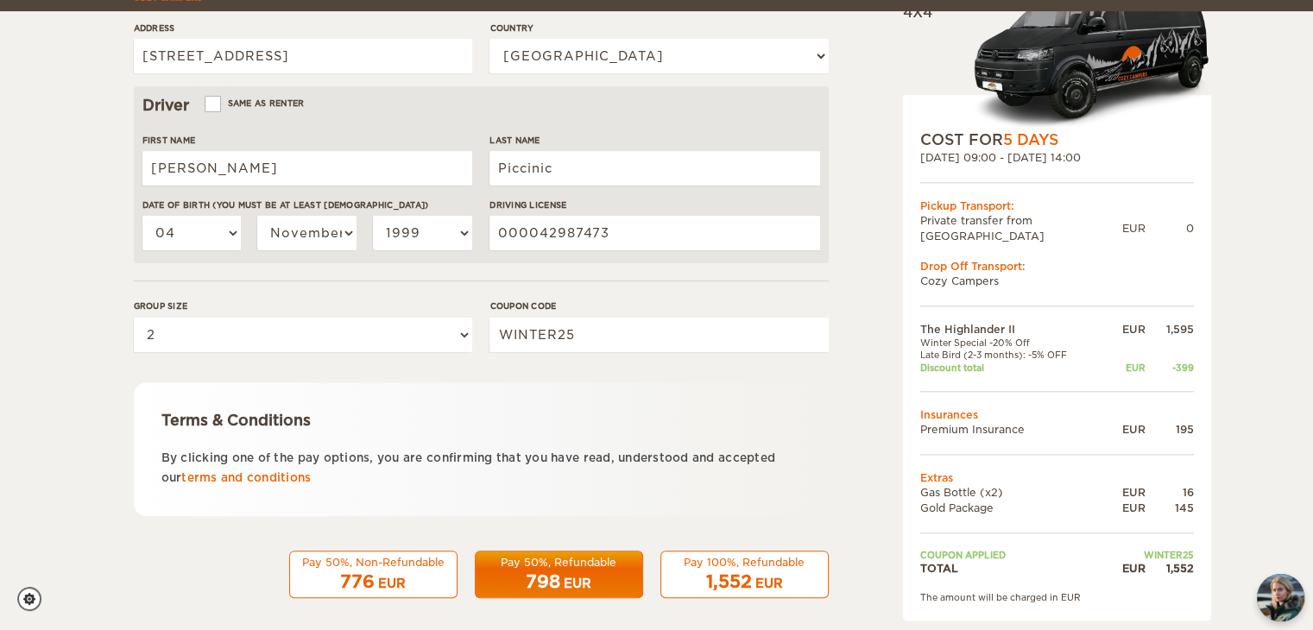
click at [625, 578] on div "798 EUR" at bounding box center [559, 582] width 146 height 25
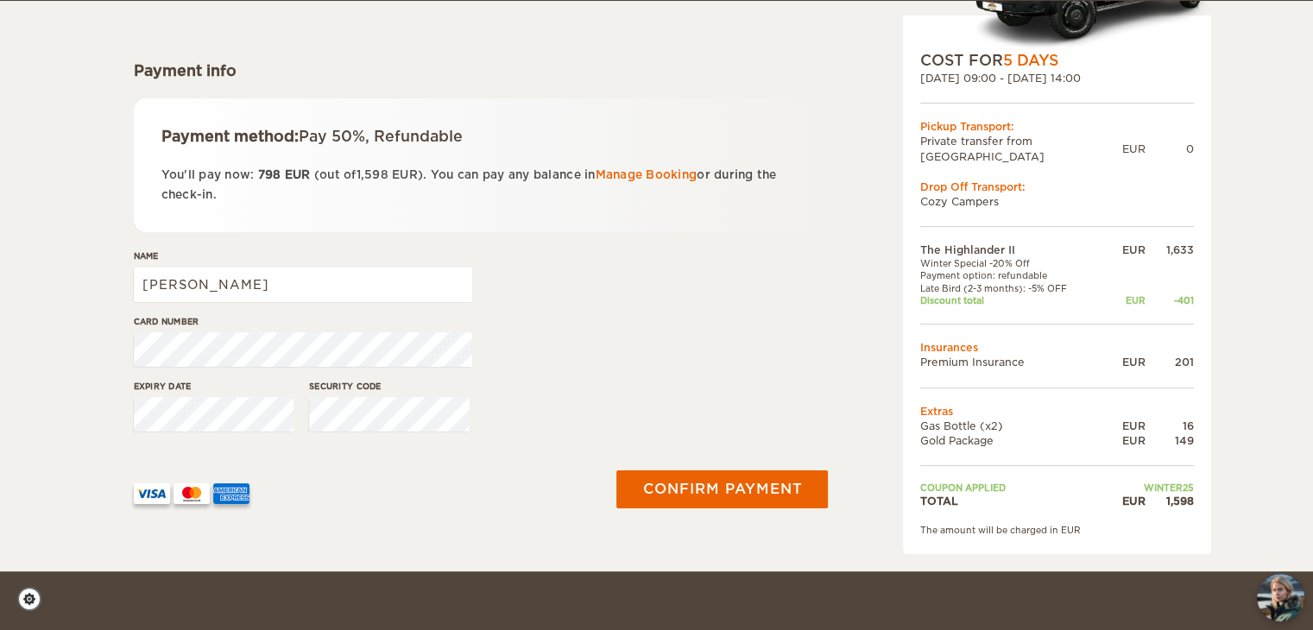
scroll to position [210, 0]
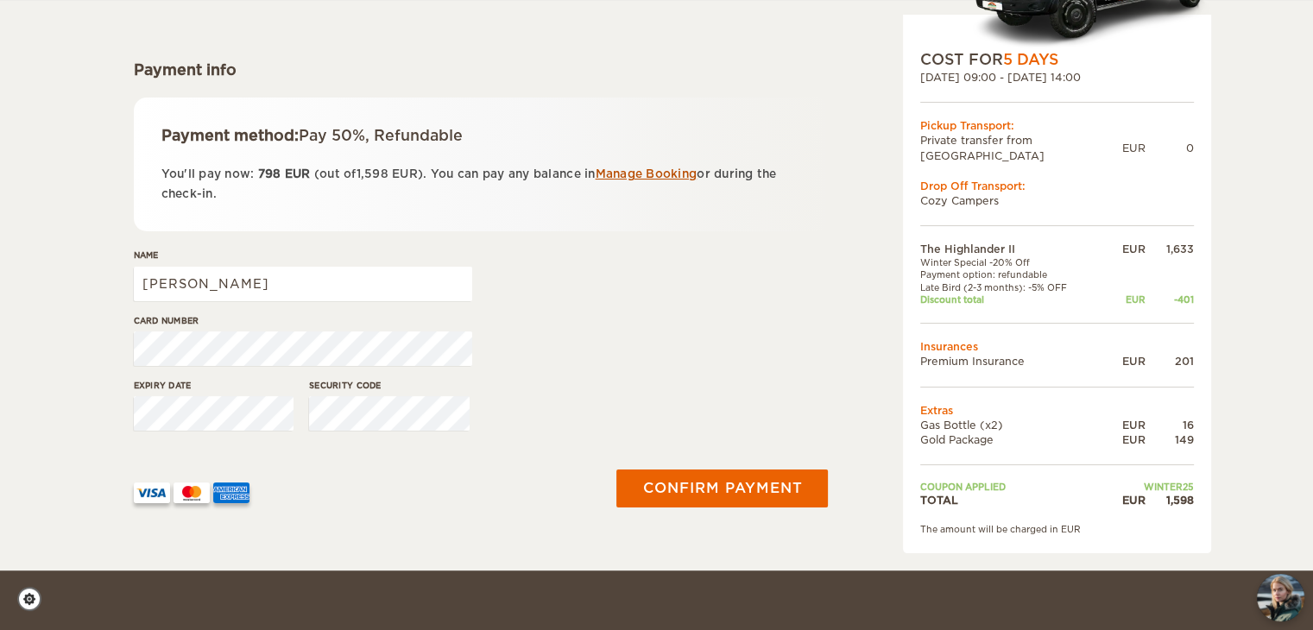
click at [659, 171] on link "Manage Booking" at bounding box center [646, 173] width 102 height 13
click at [553, 270] on div "Name [PERSON_NAME]" at bounding box center [481, 281] width 695 height 65
click at [348, 275] on input "[PERSON_NAME]" at bounding box center [303, 284] width 338 height 35
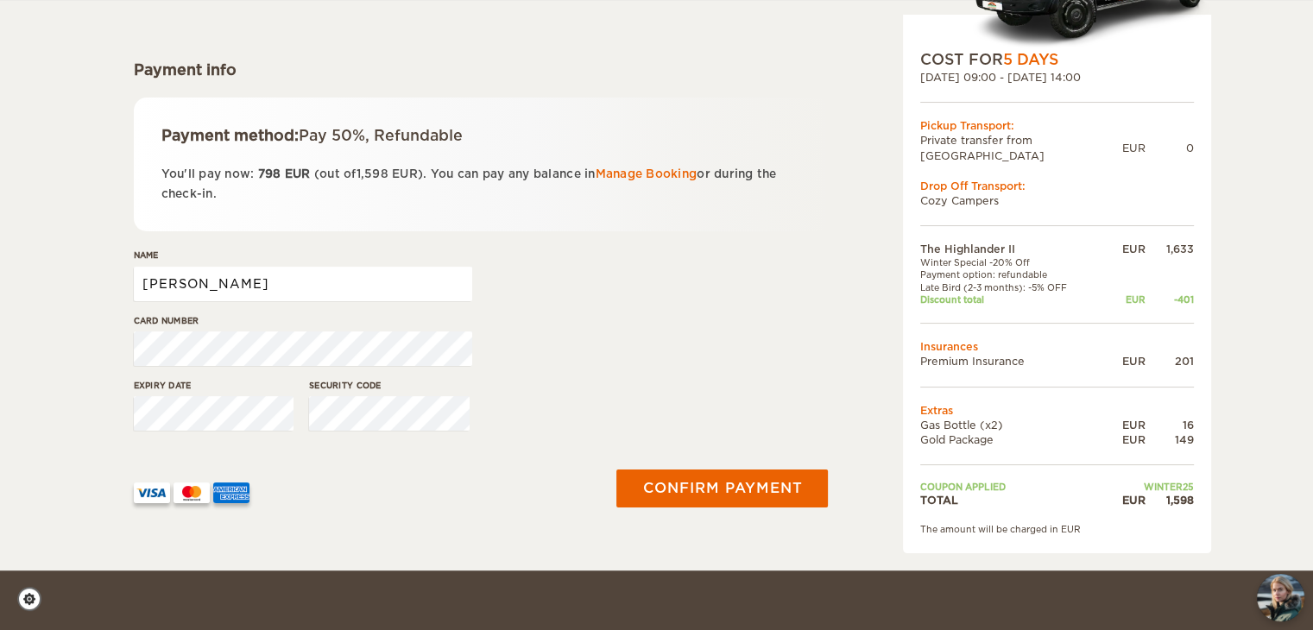
click at [346, 280] on input "Jasmine" at bounding box center [303, 284] width 338 height 35
type input "Jasmine Trinh"
click at [600, 350] on div "Card number" at bounding box center [481, 346] width 695 height 65
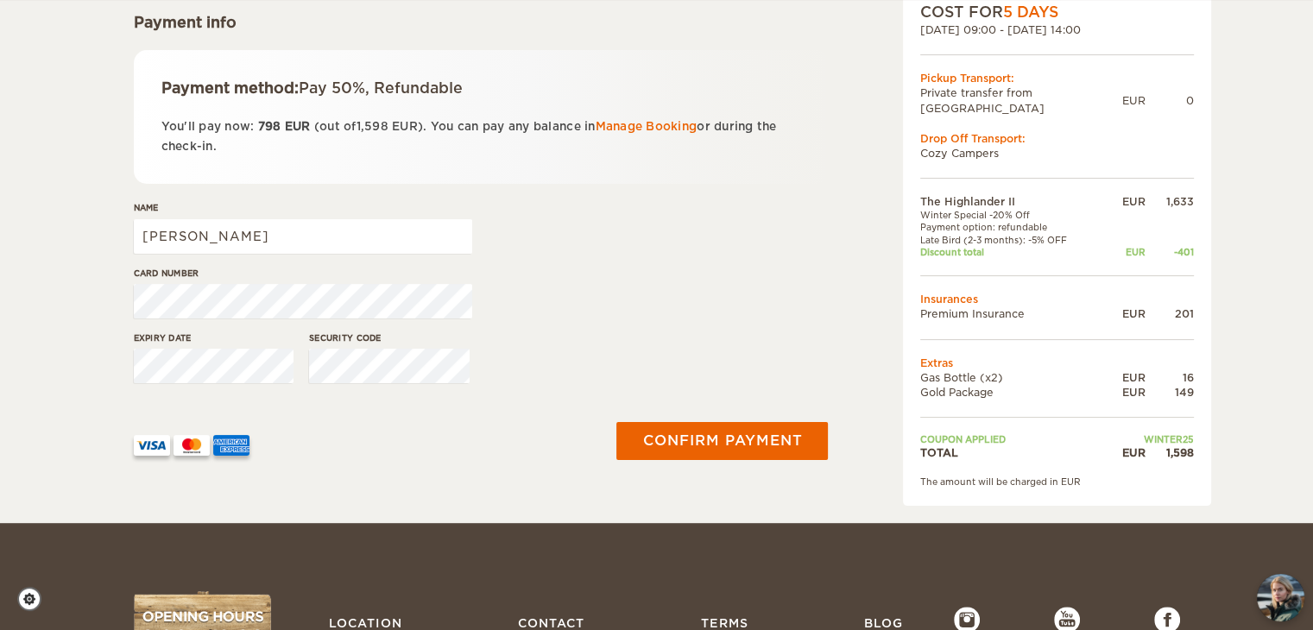
scroll to position [258, 0]
click at [600, 350] on div "Expiry date Security code" at bounding box center [481, 363] width 695 height 65
click at [745, 396] on div "Confirm payment" at bounding box center [719, 440] width 238 height 90
click at [612, 332] on div "Expiry date Security code" at bounding box center [481, 363] width 695 height 65
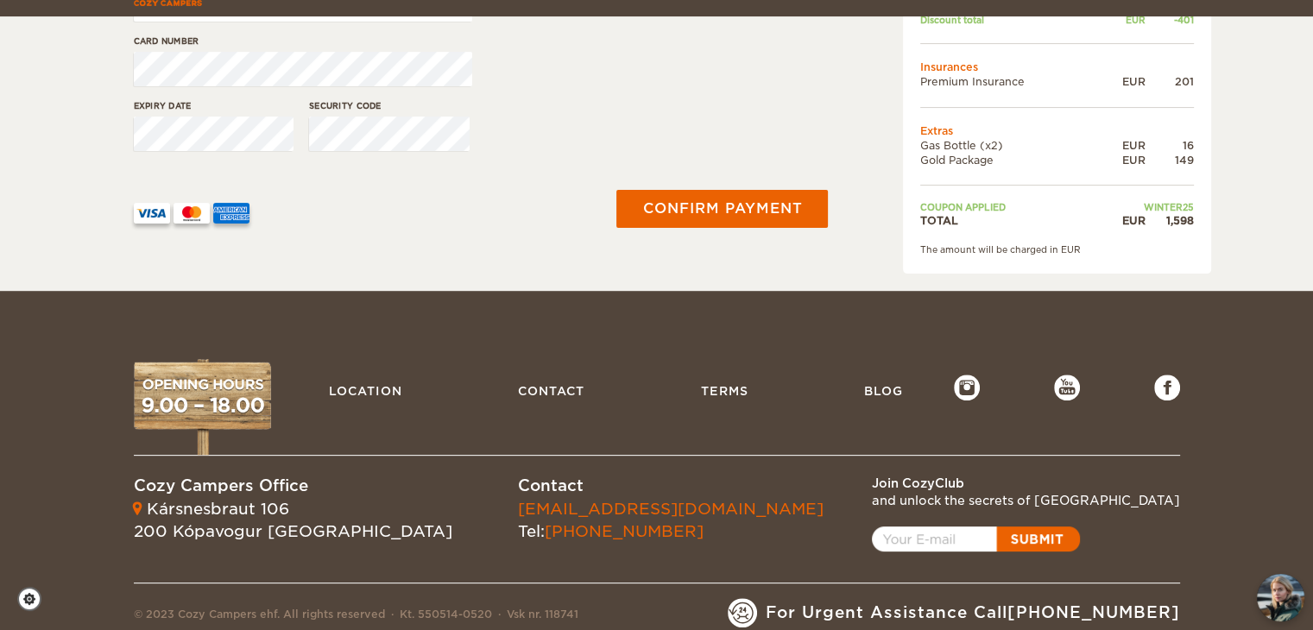
scroll to position [0, 0]
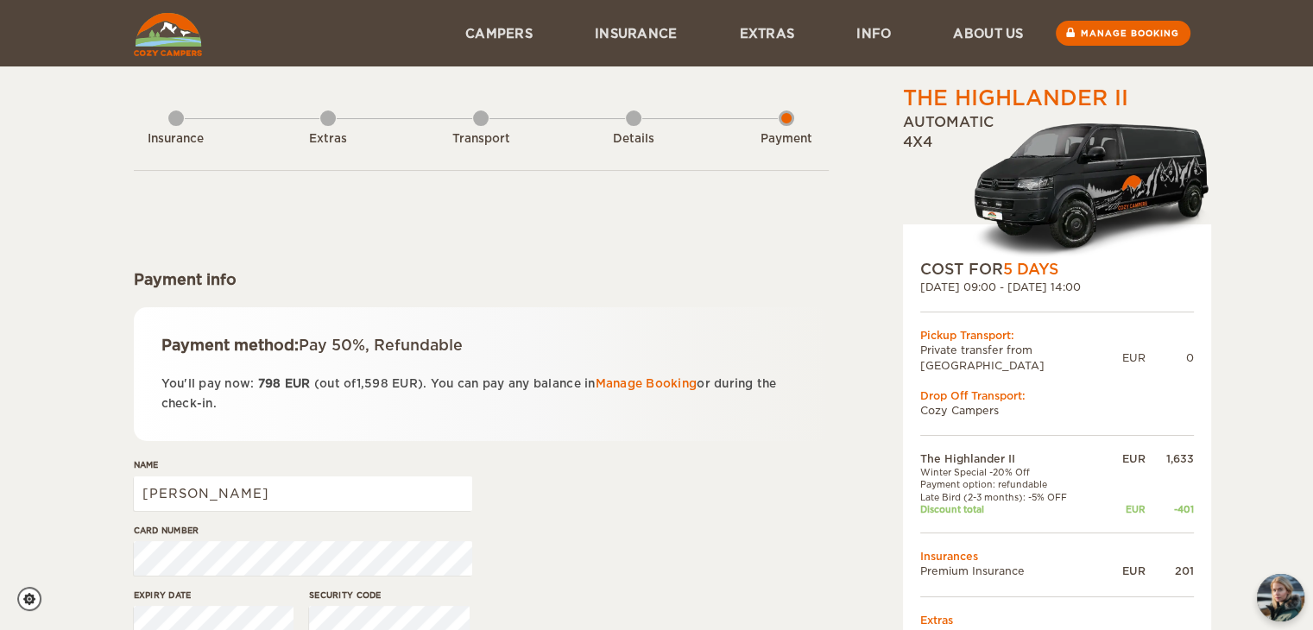
click at [396, 270] on div "Payment info" at bounding box center [481, 279] width 695 height 21
drag, startPoint x: 839, startPoint y: 107, endPoint x: 1091, endPoint y: -75, distance: 310.9
click at [1091, 0] on html "WINTER SPECIAL Up to 50% OFF winter rentals Limited Cars Available Skip to cont…" at bounding box center [656, 575] width 1313 height 1151
click at [60, 384] on div "The Highlander II Expand Collapse Total 1,598 EUR Automatic 4x4 COST FOR 5 Days…" at bounding box center [656, 390] width 1313 height 780
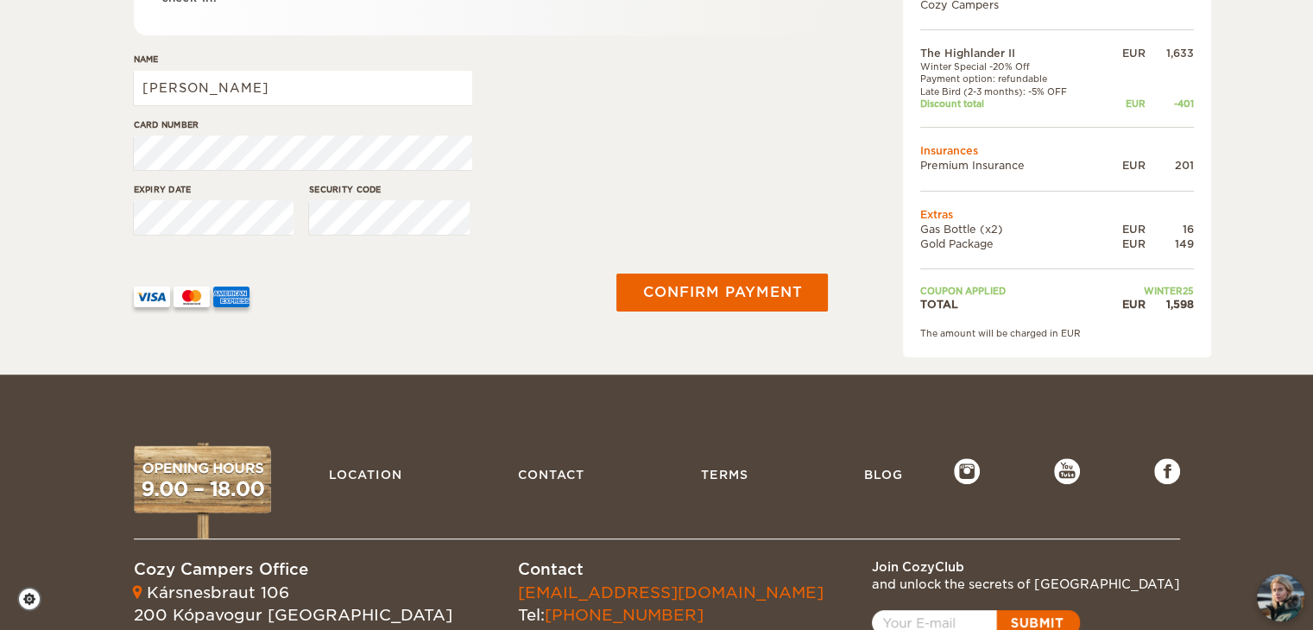
scroll to position [411, 0]
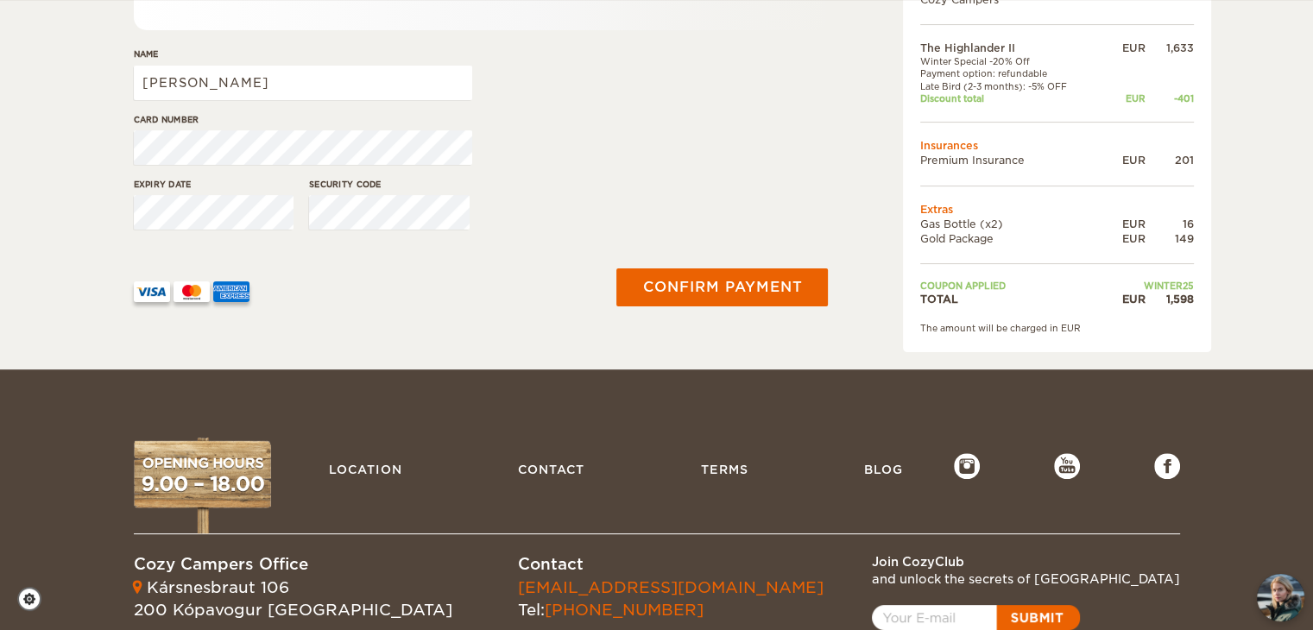
click at [528, 167] on div "Card number" at bounding box center [481, 145] width 695 height 65
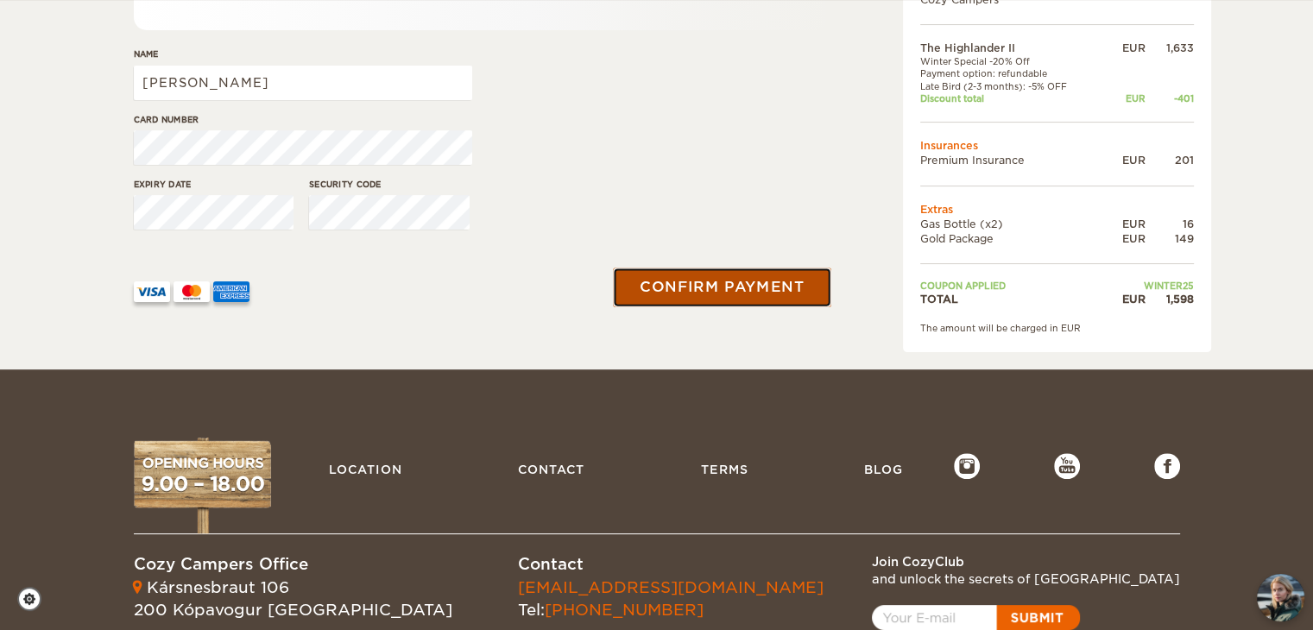
click at [642, 288] on button "Confirm payment" at bounding box center [722, 287] width 217 height 39
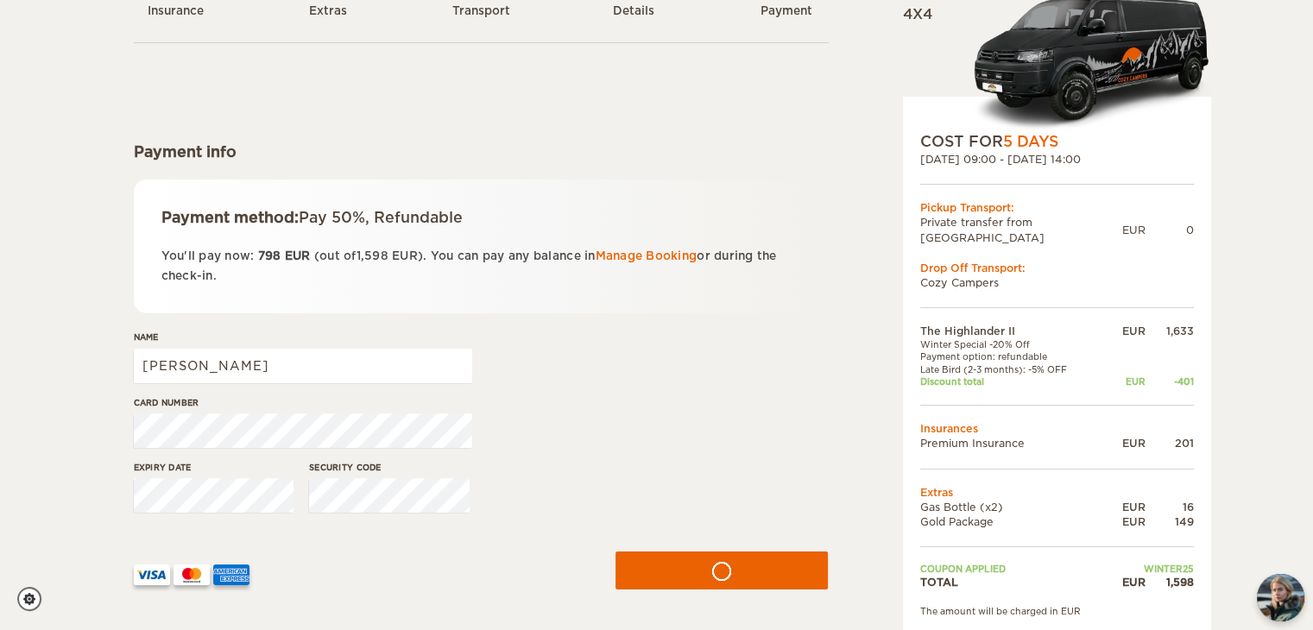
scroll to position [0, 0]
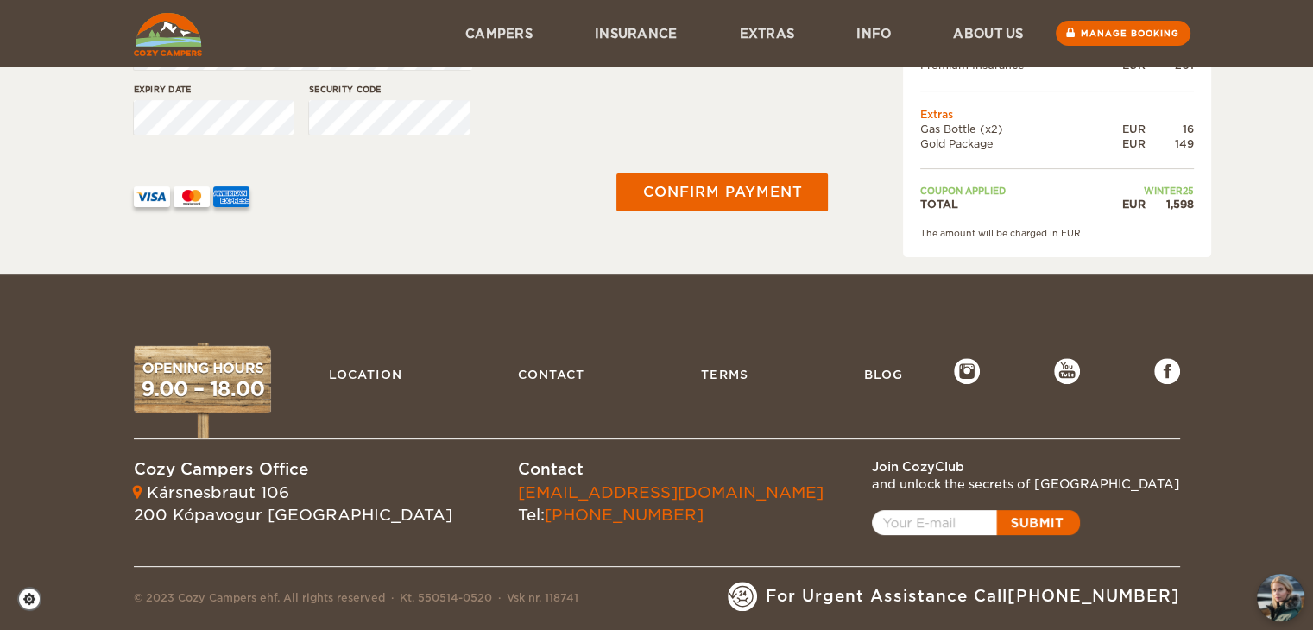
scroll to position [255, 0]
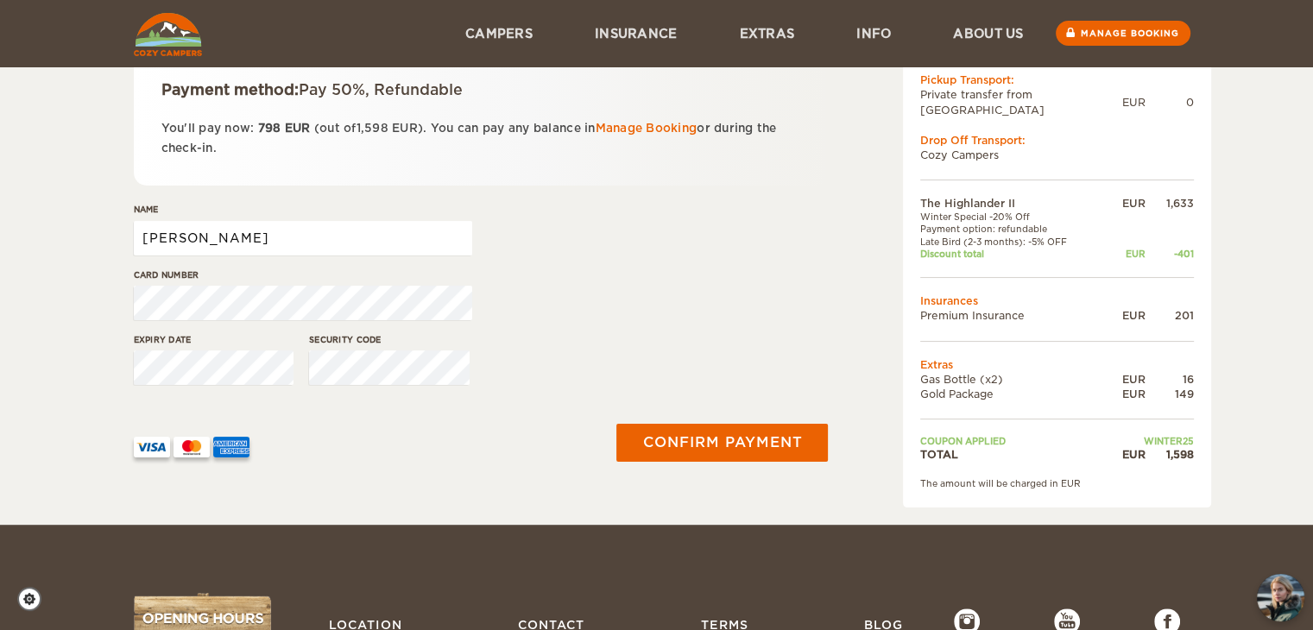
click at [305, 236] on input "[PERSON_NAME]" at bounding box center [303, 238] width 338 height 35
type input "[PERSON_NAME]"
click at [581, 215] on div "Name [PERSON_NAME]" at bounding box center [481, 235] width 695 height 65
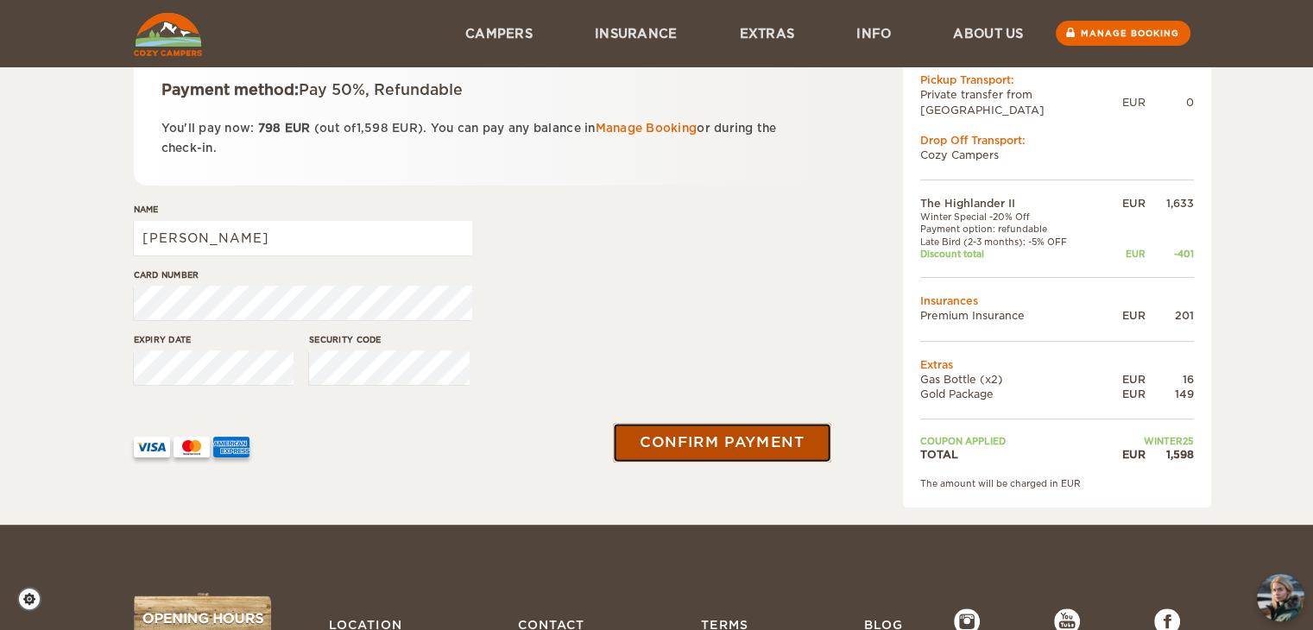
click at [638, 429] on button "Confirm payment" at bounding box center [722, 443] width 217 height 39
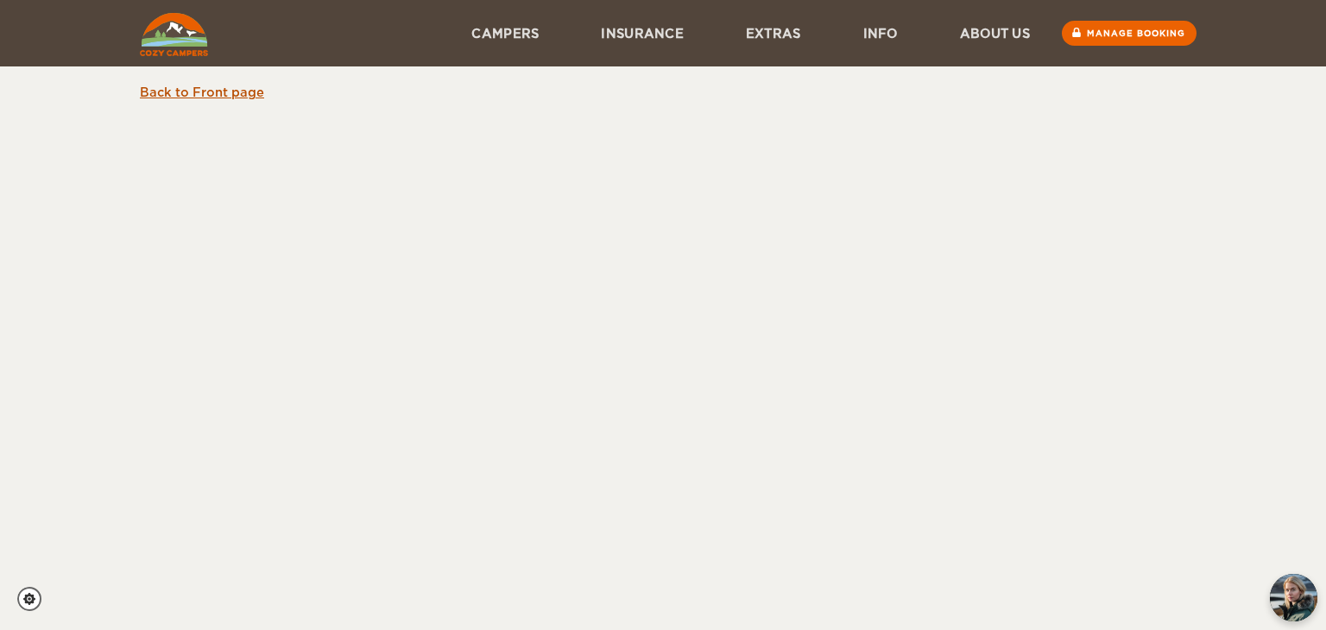
click at [217, 90] on link "Back to Front page" at bounding box center [202, 92] width 124 height 14
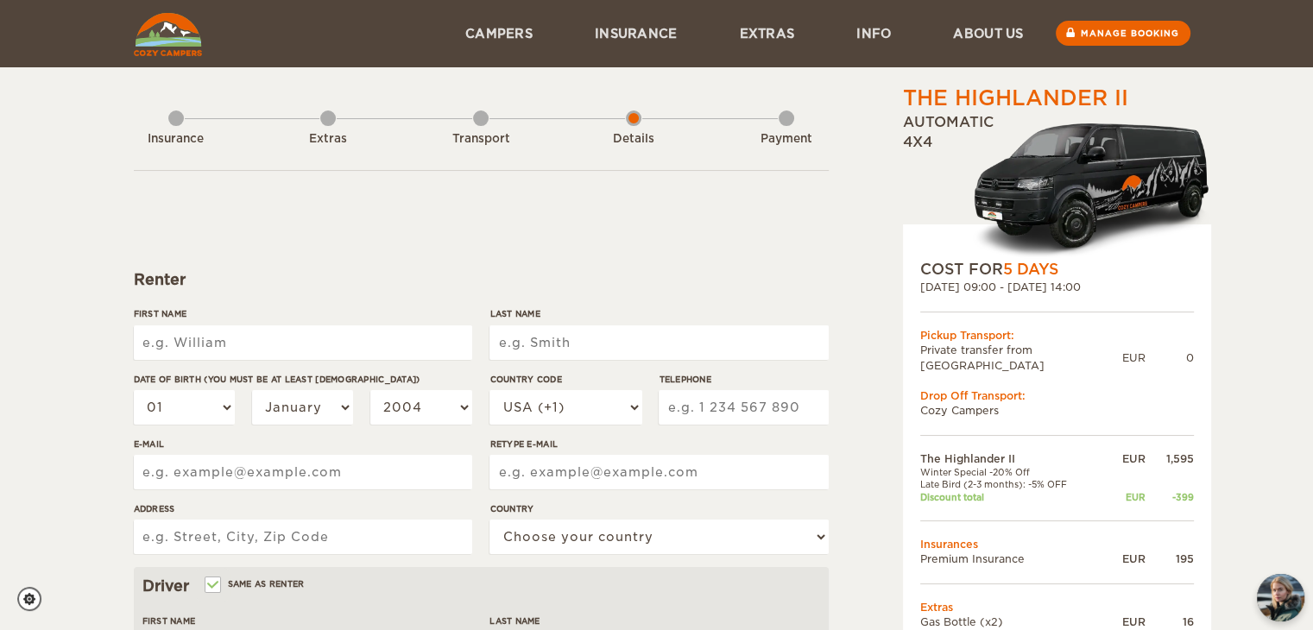
click at [435, 329] on input "First Name" at bounding box center [303, 342] width 338 height 35
type input "Jasmine"
type input "Trinh"
type input "8643988724"
type input "jasmine.d.trinh@gmail.com"
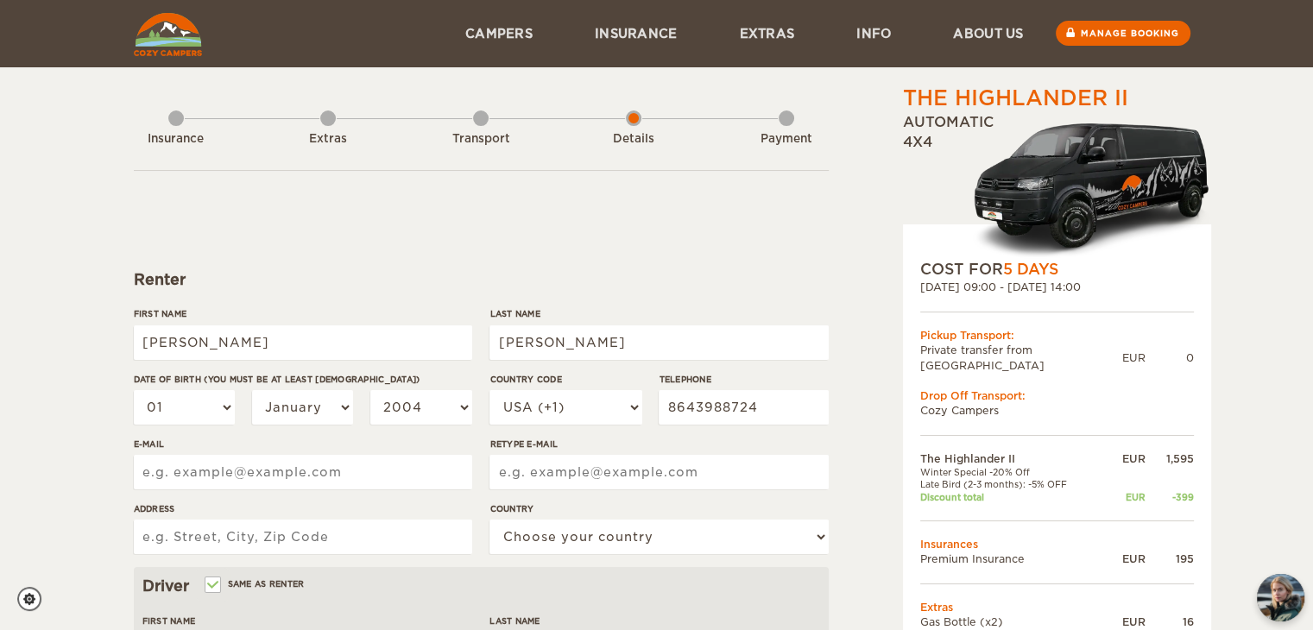
type input "jasmine.d.trinh@gmail.com"
type input "140 Black Duck Ln"
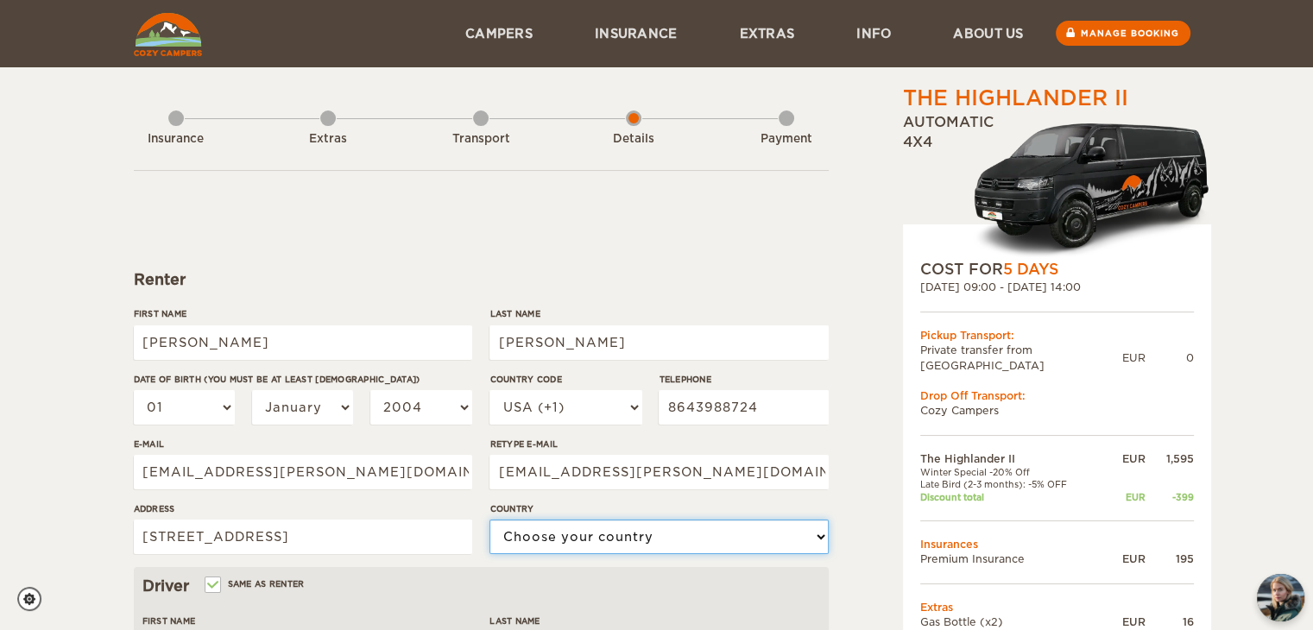
select select "222"
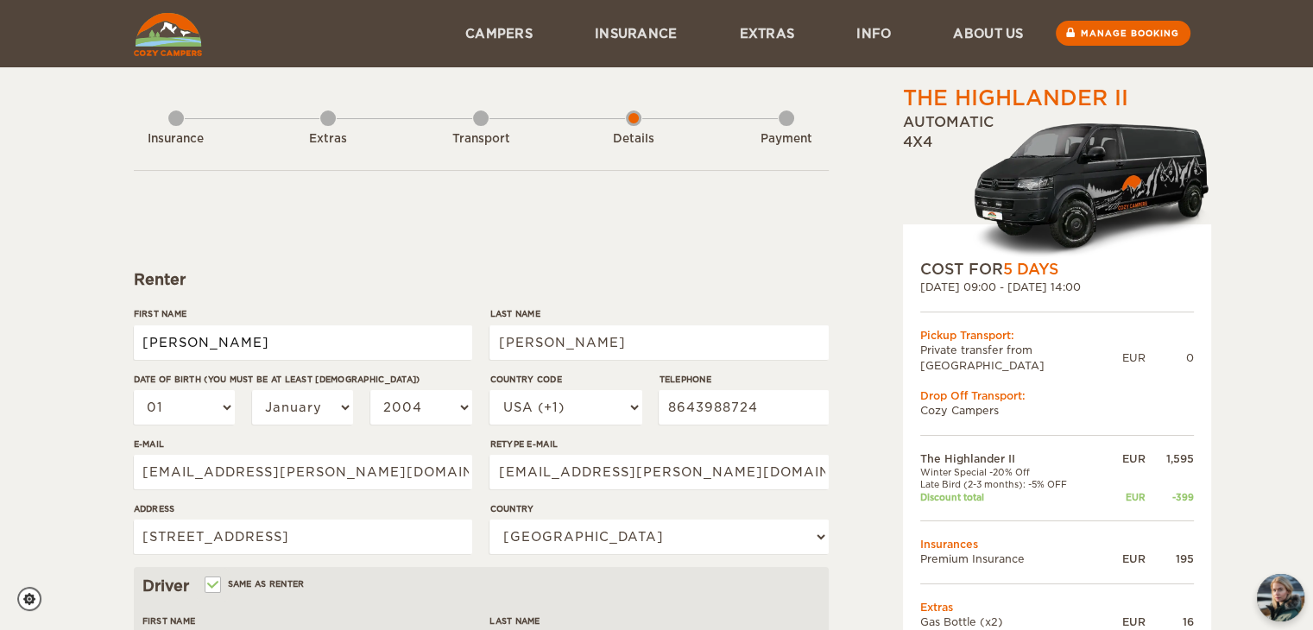
type input "Jasmine"
type input "Trinh"
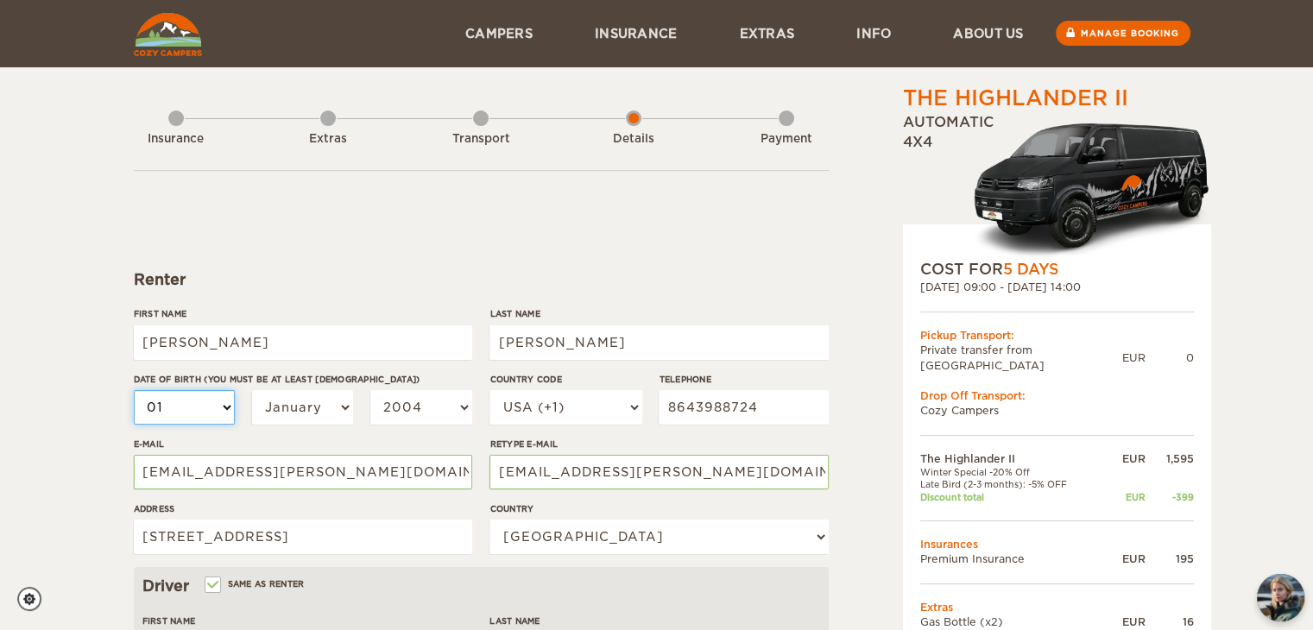
click at [207, 406] on select "01 02 03 04 05 06 07 08 09 10 11 12 13 14 15 16 17 18 19 20 21 22 23 24 25 26 2…" at bounding box center [185, 407] width 102 height 35
select select "21"
click at [281, 406] on select "January February March April May June July August September October November De…" at bounding box center [303, 407] width 102 height 35
select select "10"
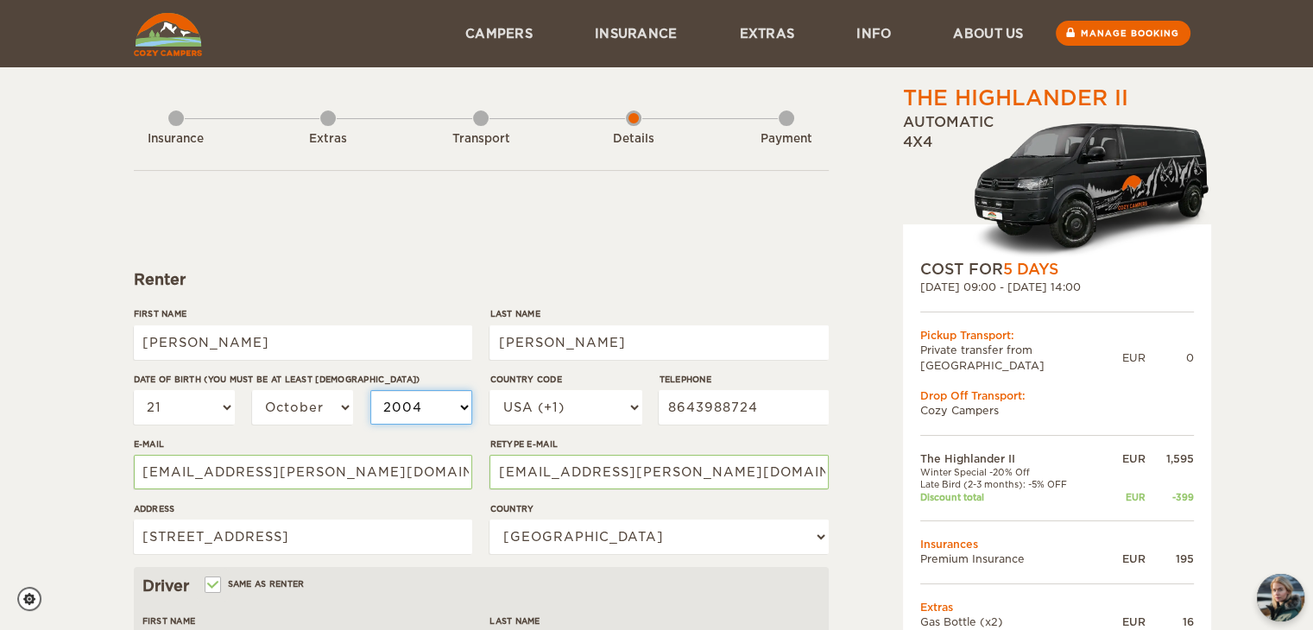
select select "10"
click at [409, 407] on select "2004 2003 2002 2001 2000 1999 1998 1997 1996 1995 1994 1993 1992 1991 1990 1989…" at bounding box center [421, 407] width 102 height 35
select select "1999"
click at [851, 294] on div "The Highlander II Expand Collapse Total 1,552 EUR Automatic 4x4 COST FOR 5 Days…" at bounding box center [1013, 594] width 334 height 1021
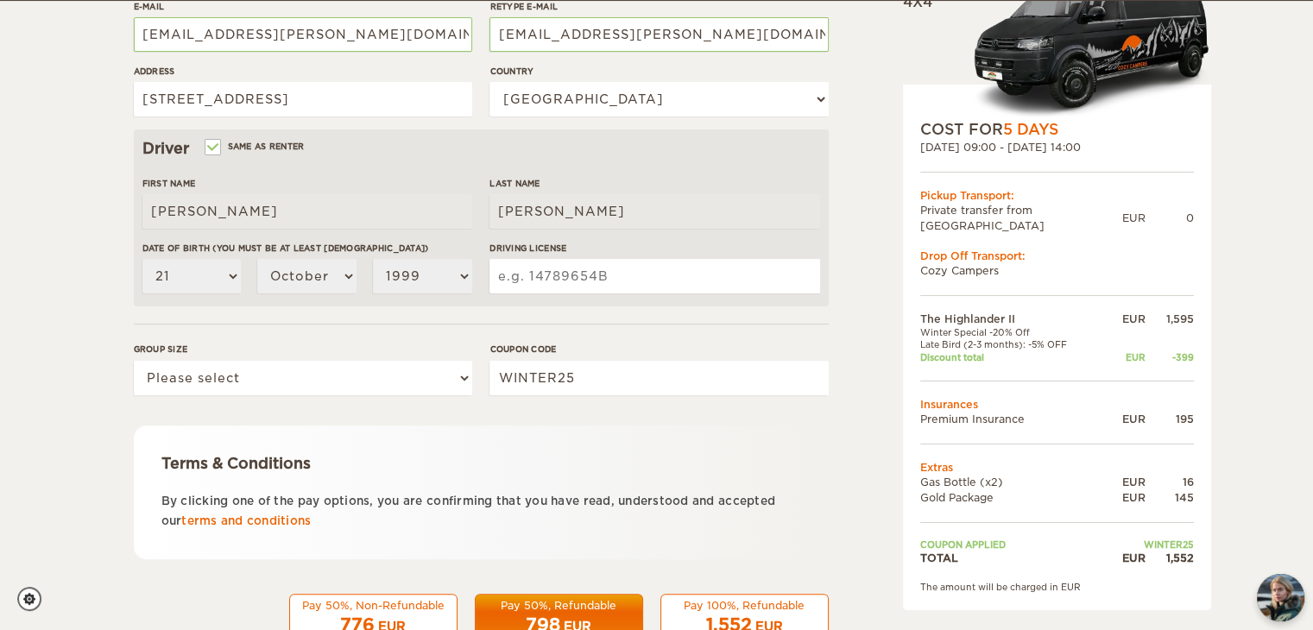
scroll to position [438, 0]
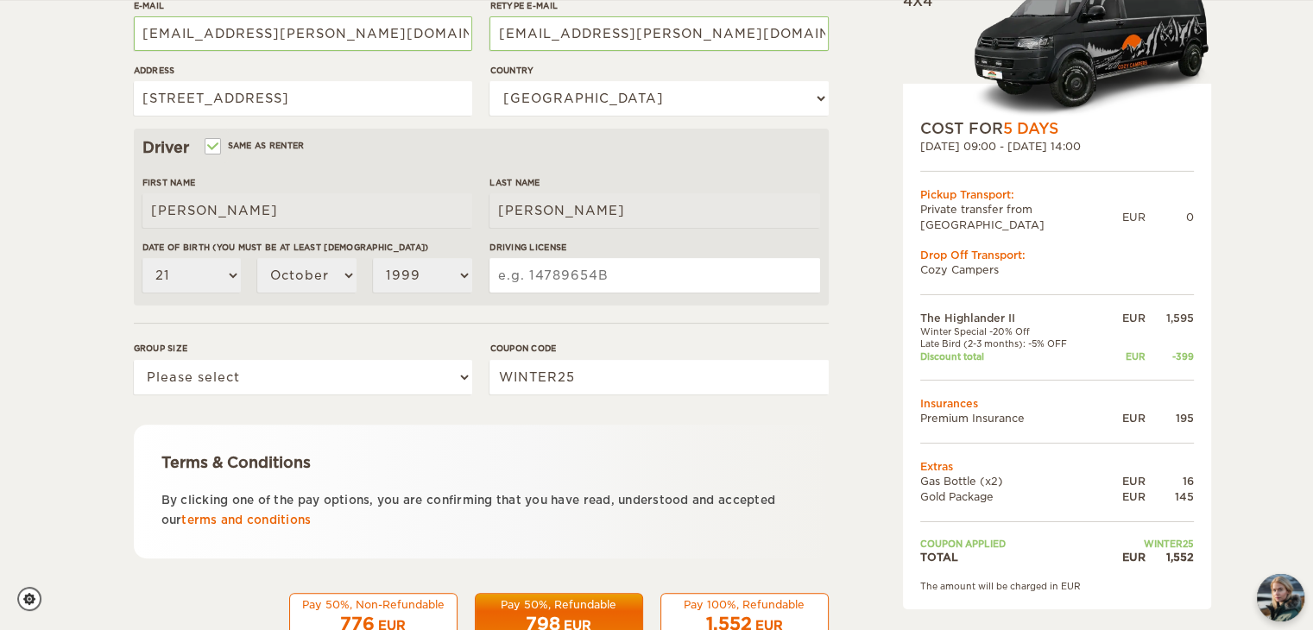
click at [272, 146] on label "Same as renter" at bounding box center [255, 145] width 98 height 16
click at [217, 146] on input "Same as renter" at bounding box center [211, 147] width 11 height 11
checkbox input "false"
select select
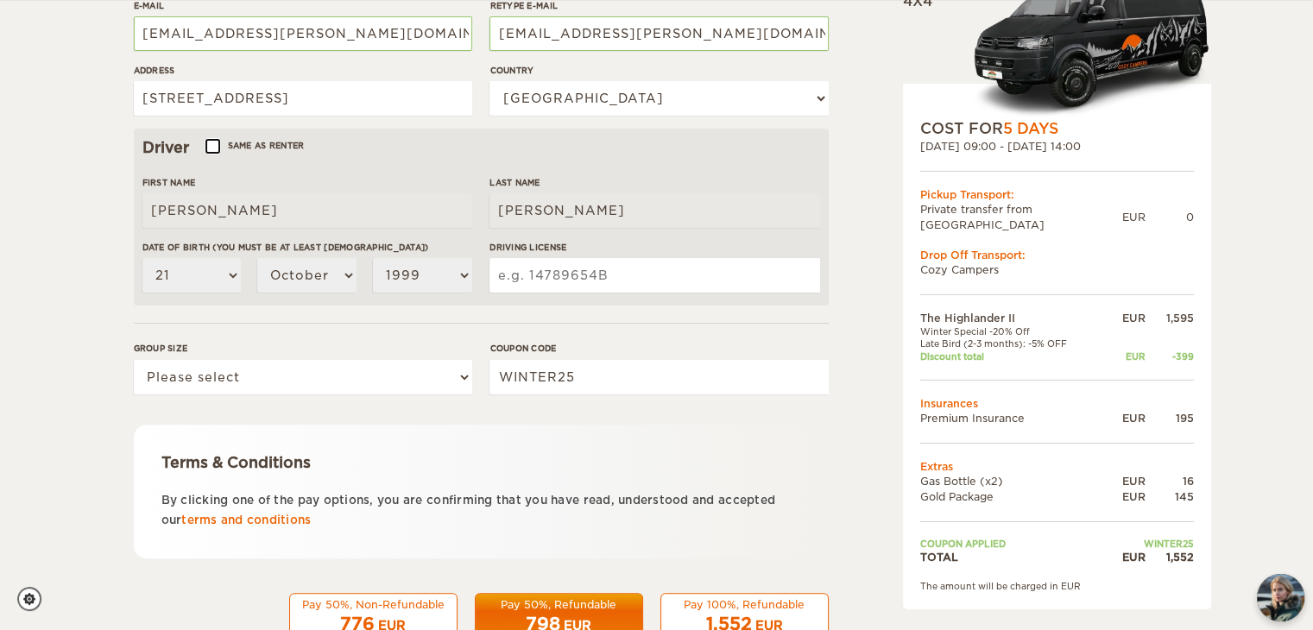
select select
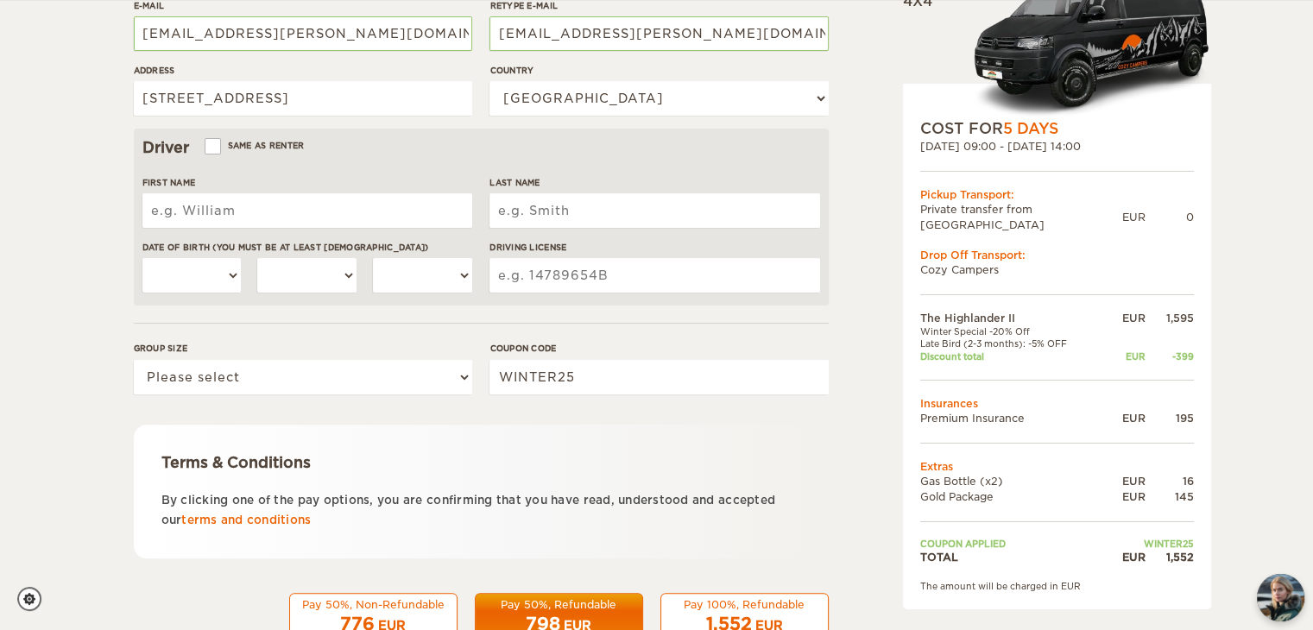
click at [224, 207] on input "First Name" at bounding box center [307, 210] width 330 height 35
type input "John"
type input "Piccinic"
click at [198, 275] on select "01 02 03 04 05 06 07 08 09 10 11 12 13 14 15 16 17 18 19 20 21 22 23 24 25 26 2…" at bounding box center [191, 275] width 99 height 35
select select "04"
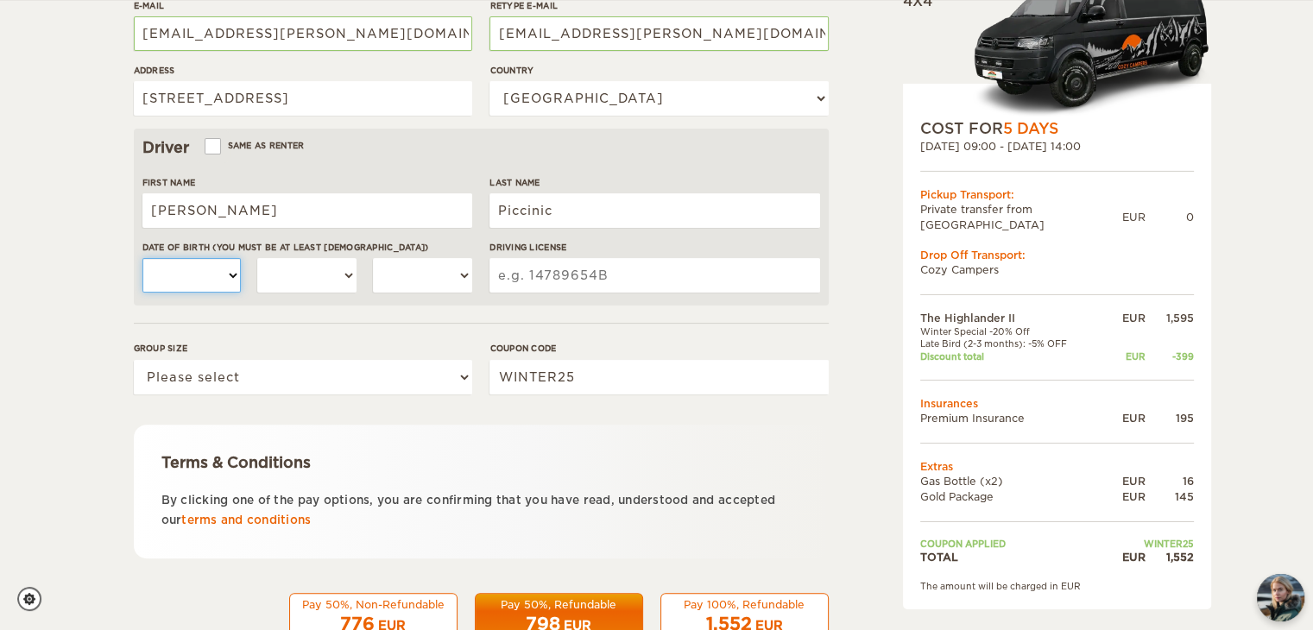
click at [142, 258] on select "01 02 03 04 05 06 07 08 09 10 11 12 13 14 15 16 17 18 19 20 21 22 23 24 25 26 2…" at bounding box center [191, 275] width 99 height 35
click at [300, 280] on select "January February March April May June July August September October November De…" at bounding box center [306, 275] width 99 height 35
select select "11"
click at [257, 258] on select "January February March April May June July August September October November De…" at bounding box center [306, 275] width 99 height 35
click at [421, 274] on select "2004 2003 2002 2001 2000 1999 1998 1997 1996 1995 1994 1993 1992 1991 1990 1989…" at bounding box center [422, 275] width 99 height 35
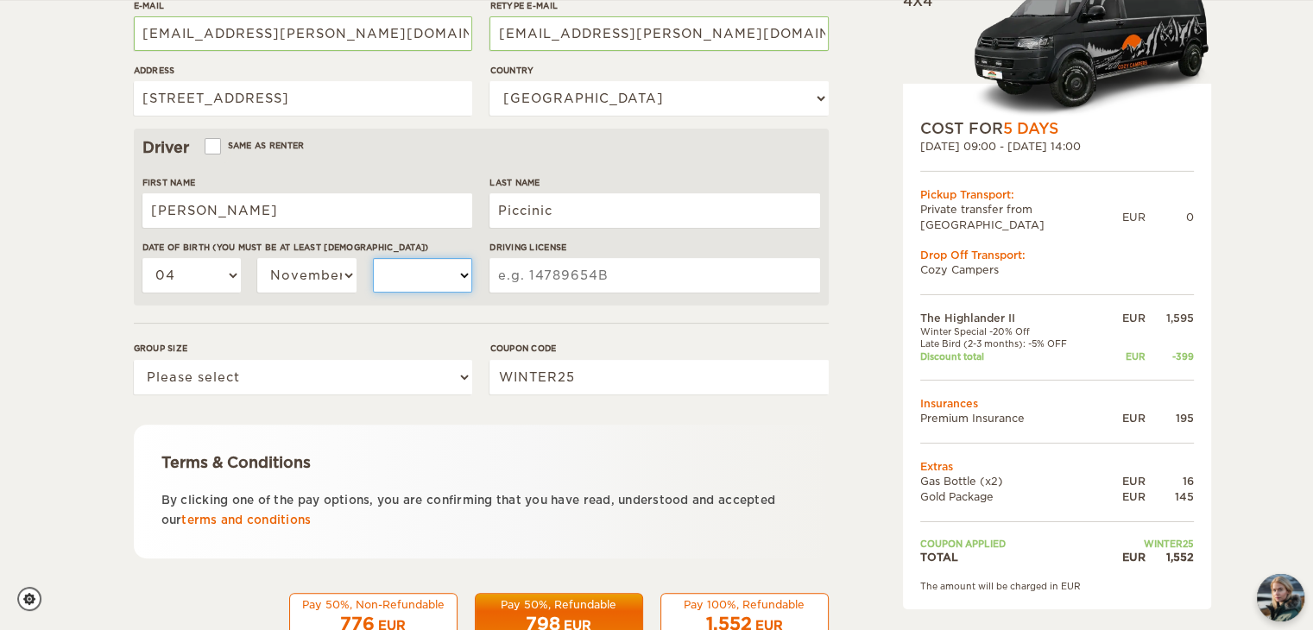
select select "1999"
click at [560, 278] on input "Driving License" at bounding box center [654, 275] width 330 height 35
type input "000042987473"
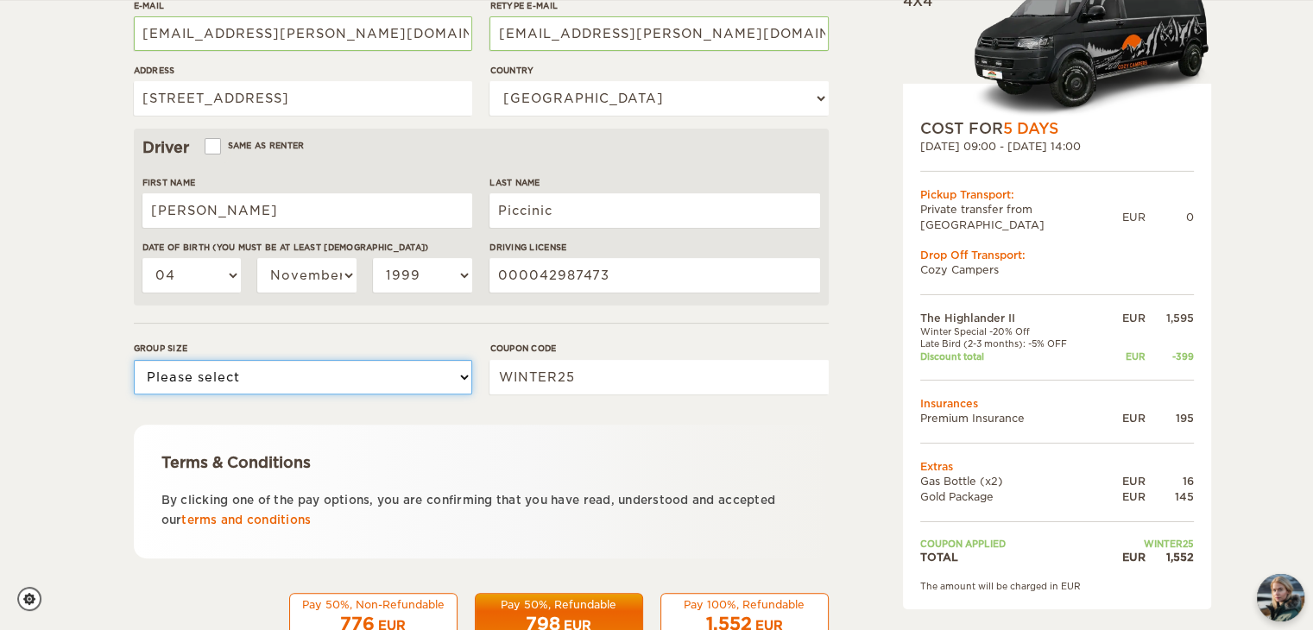
click at [404, 381] on select "Please select 1 2" at bounding box center [303, 377] width 338 height 35
select select "2"
click at [134, 360] on select "Please select 1 2" at bounding box center [303, 377] width 338 height 35
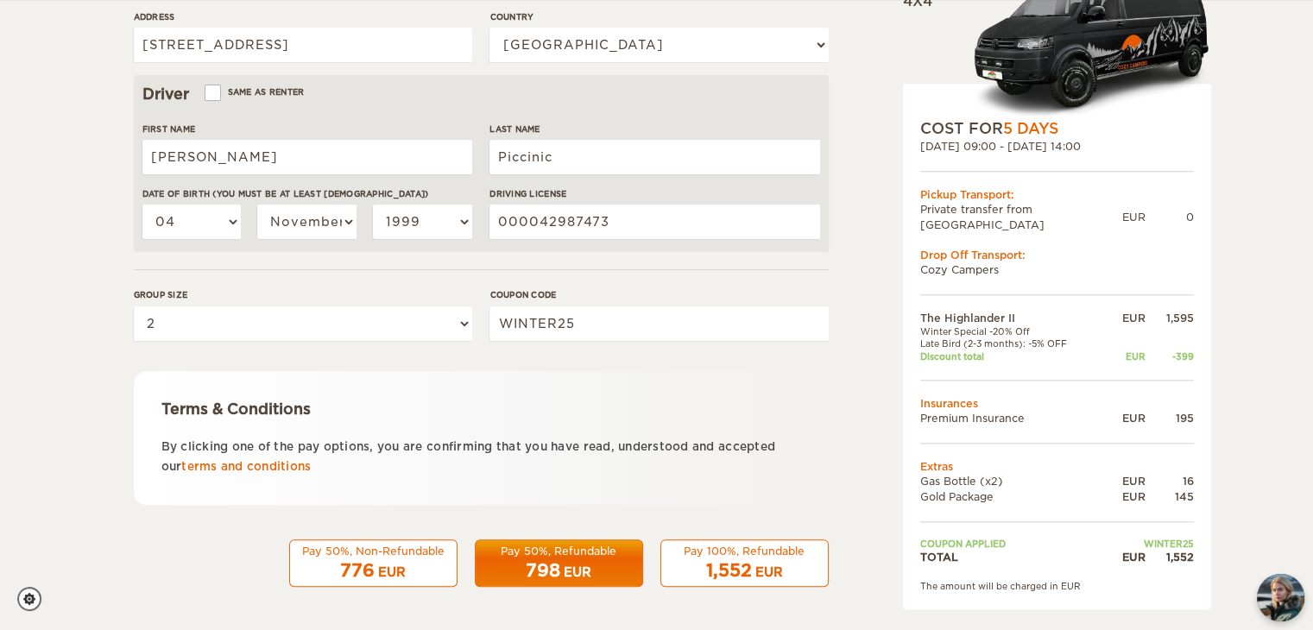
click at [587, 558] on div "798 EUR" at bounding box center [559, 570] width 146 height 25
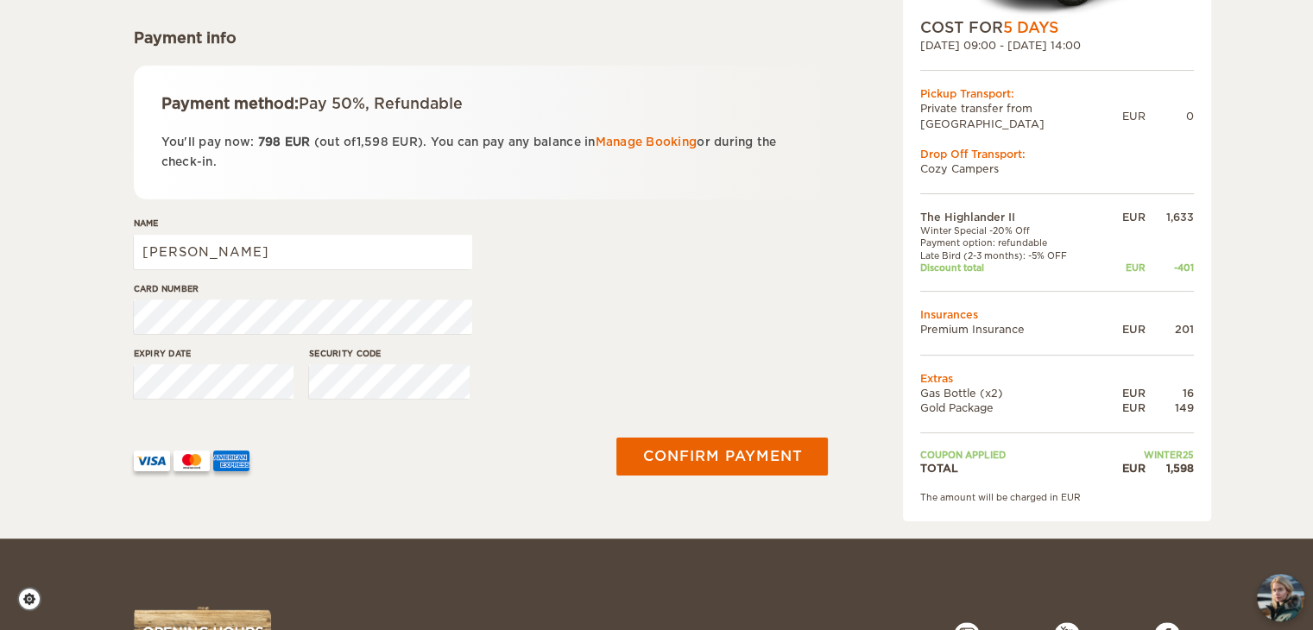
scroll to position [259, 0]
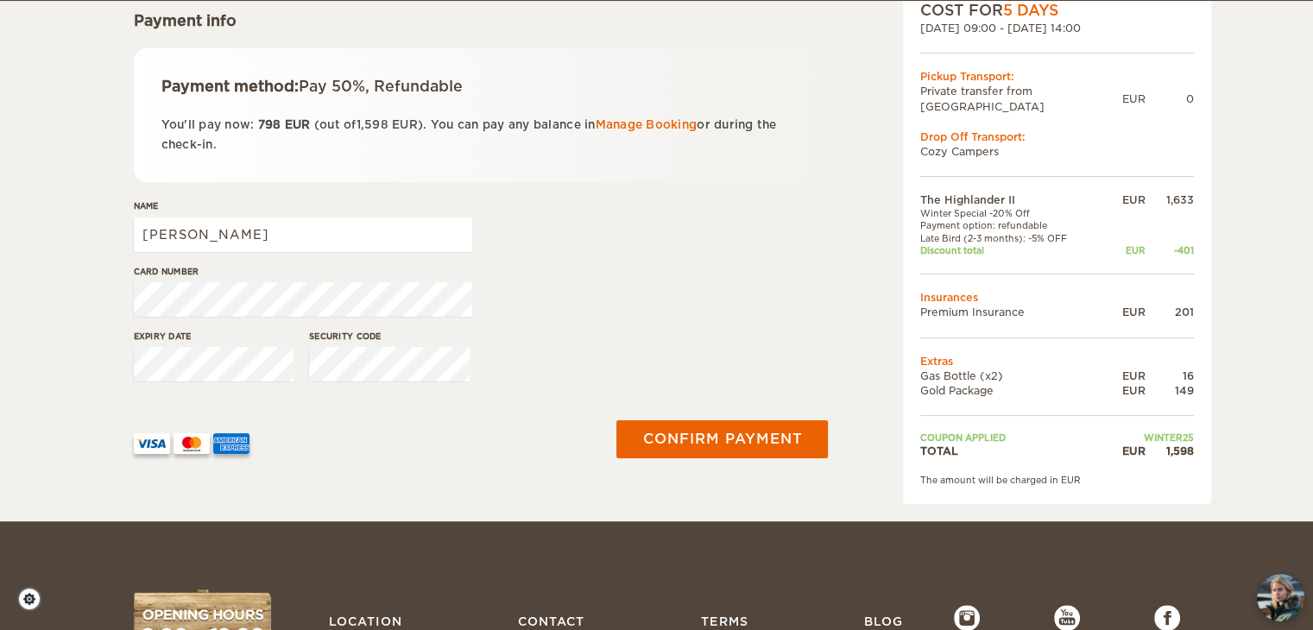
click at [654, 297] on div "Card number" at bounding box center [481, 297] width 695 height 65
click at [688, 296] on div "Card number" at bounding box center [481, 297] width 695 height 65
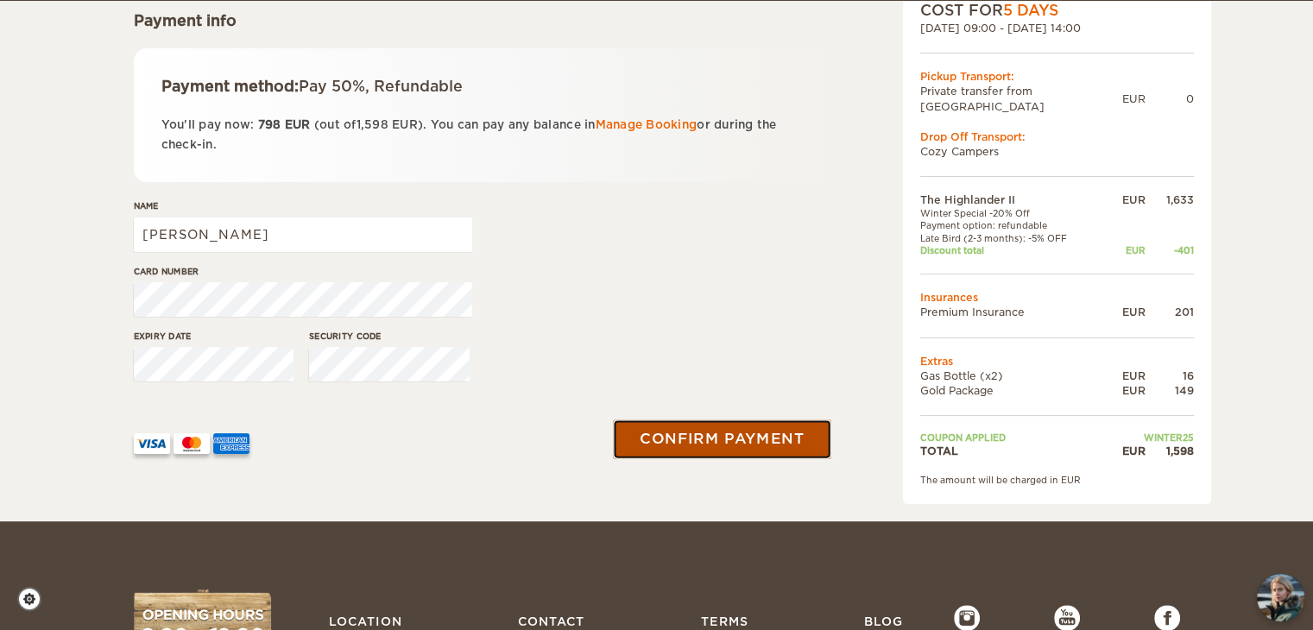
click at [716, 436] on button "Confirm payment" at bounding box center [722, 439] width 217 height 39
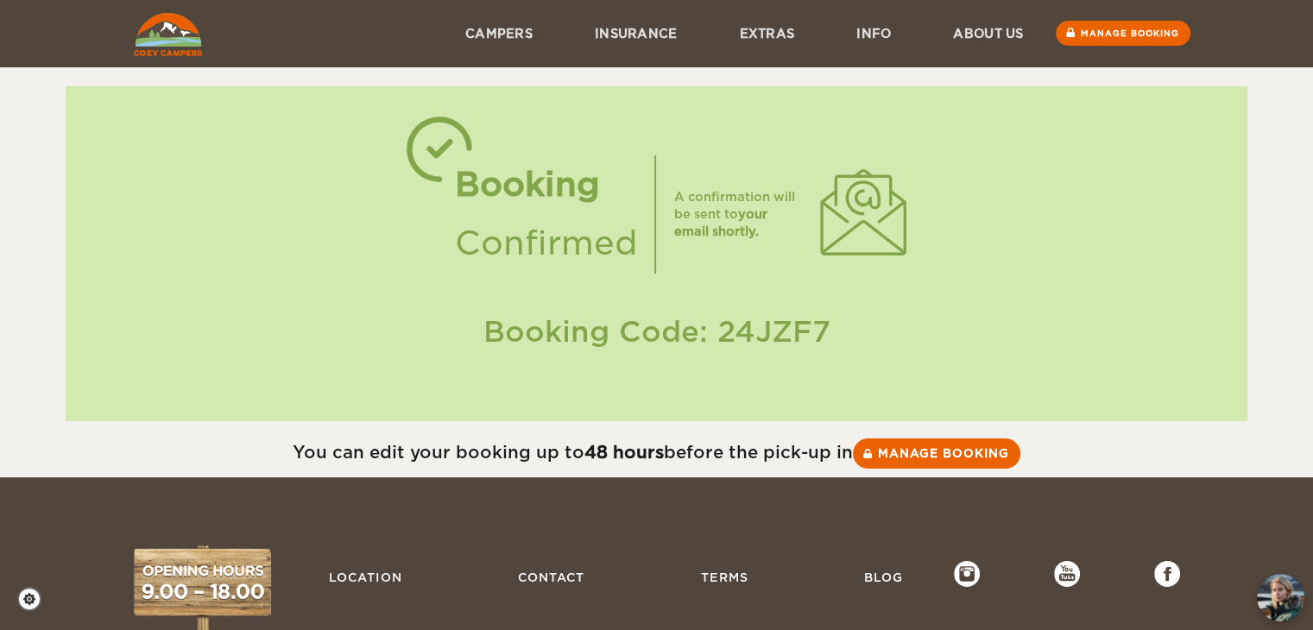
drag, startPoint x: 1295, startPoint y: 0, endPoint x: 47, endPoint y: 183, distance: 1262.1
click at [47, 183] on div "Booking Confirmed A confirmation will be sent to your email shortly. Booking Co…" at bounding box center [656, 238] width 1313 height 477
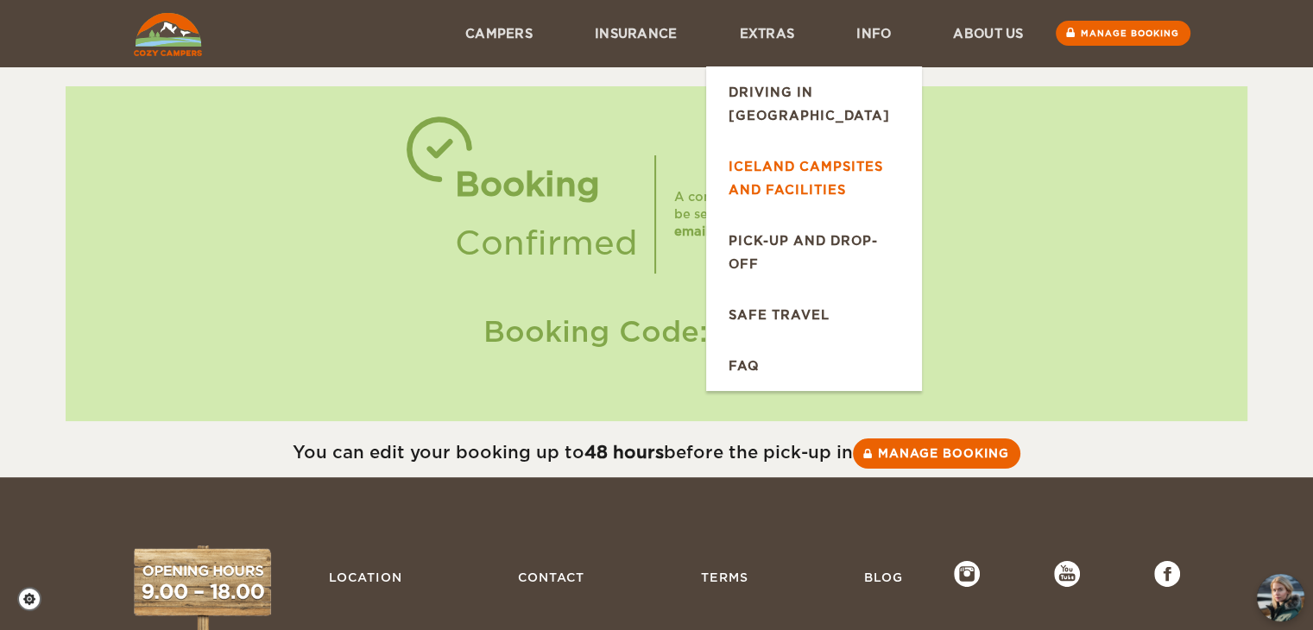
click at [824, 162] on link "Iceland Campsites and Facilities" at bounding box center [814, 178] width 216 height 74
